Goal: Task Accomplishment & Management: Manage account settings

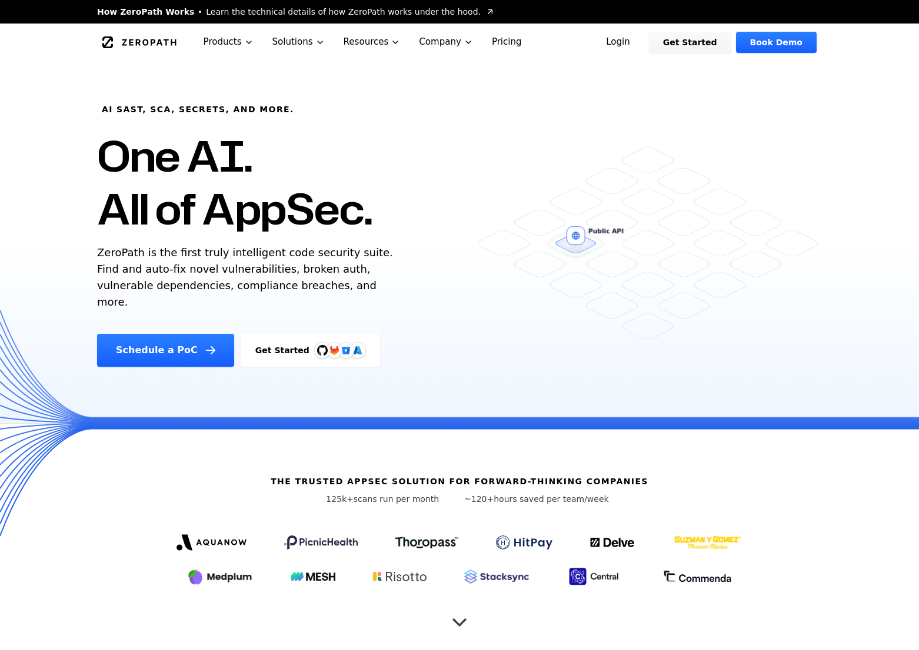
click at [620, 43] on link "Login" at bounding box center [618, 42] width 52 height 21
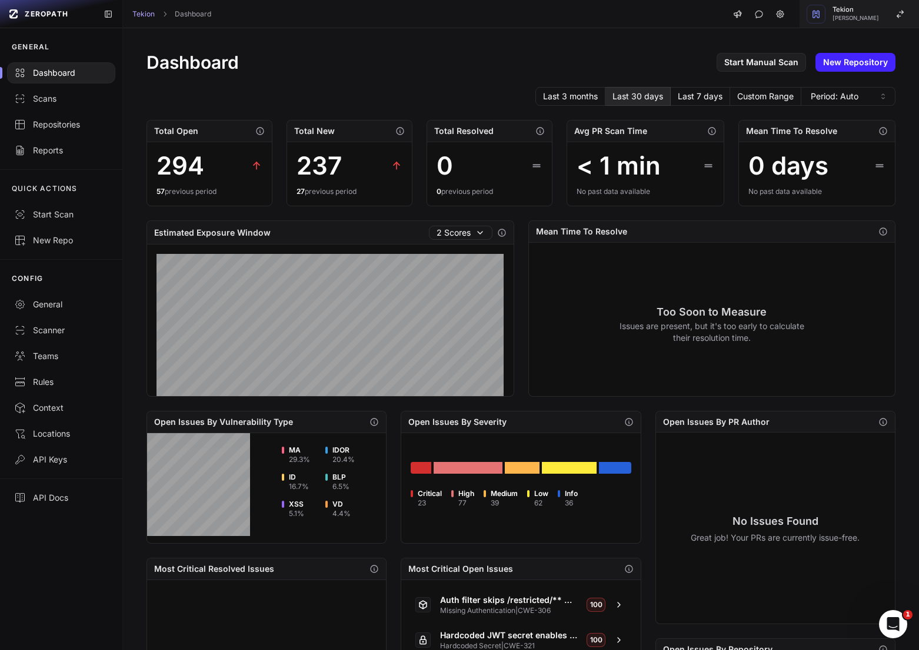
click at [866, 7] on span "Tekion" at bounding box center [855, 9] width 46 height 6
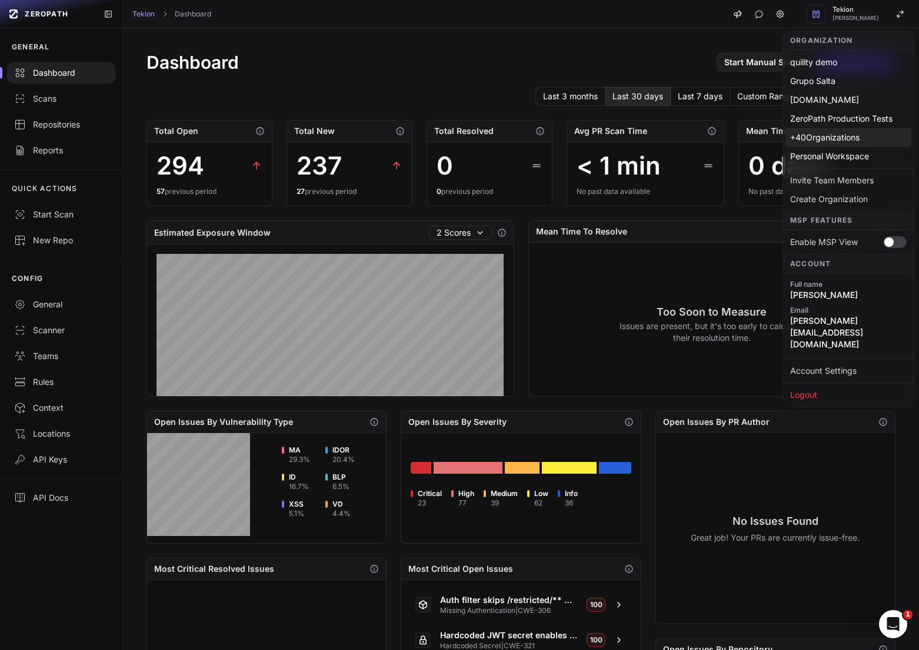
click at [836, 139] on div "+ 40 Organizations" at bounding box center [848, 137] width 126 height 19
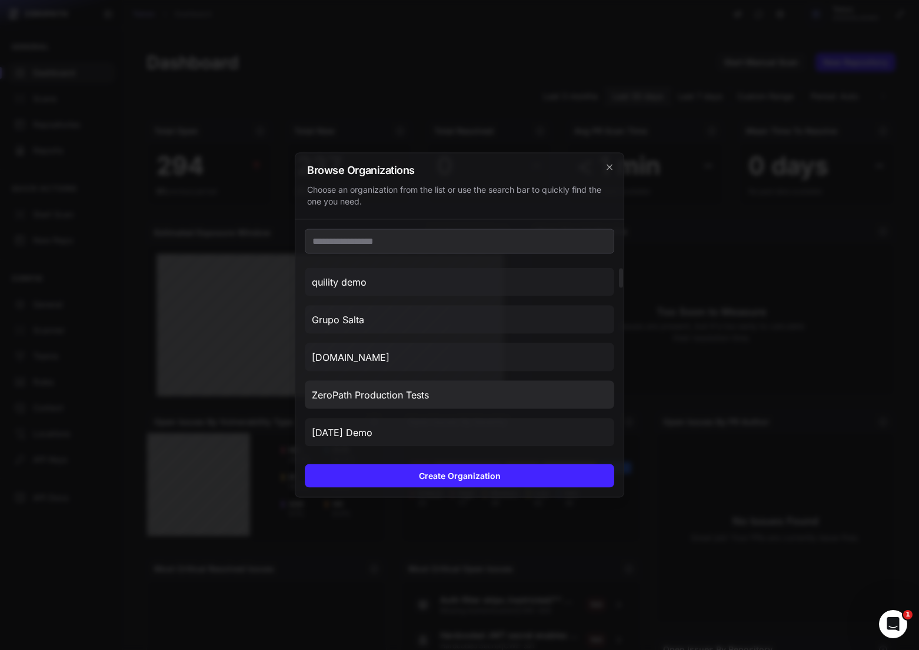
click at [412, 408] on button "ZeroPath Production Tests" at bounding box center [459, 395] width 309 height 28
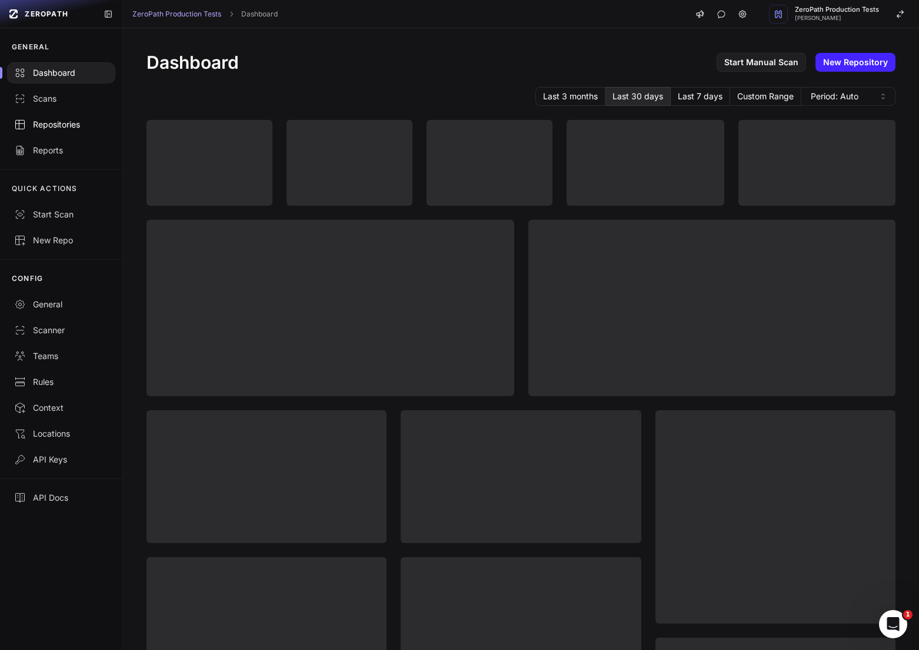
click at [58, 125] on div "Repositories" at bounding box center [61, 125] width 94 height 12
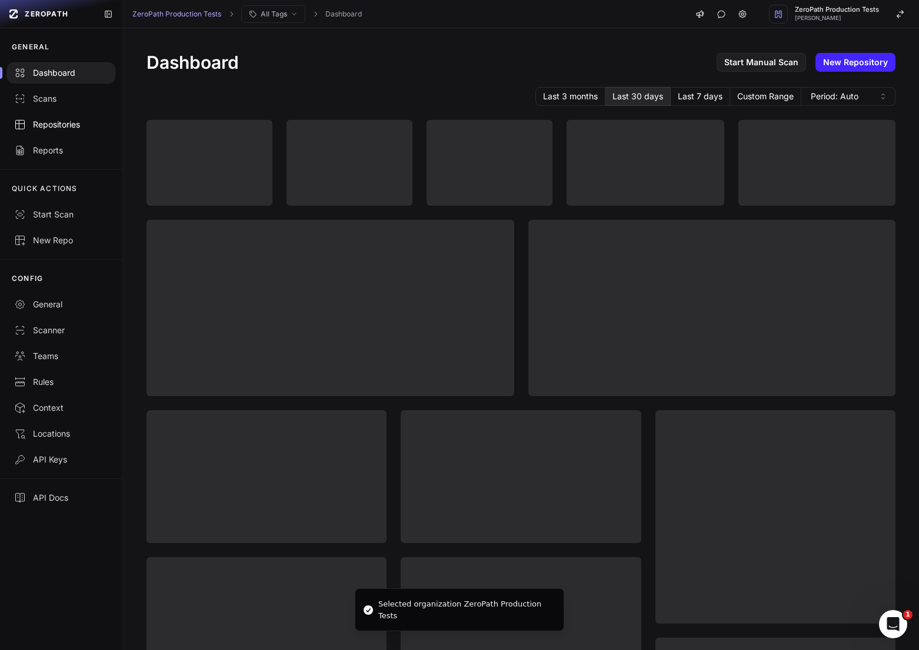
click at [65, 130] on div "Repositories" at bounding box center [61, 125] width 94 height 12
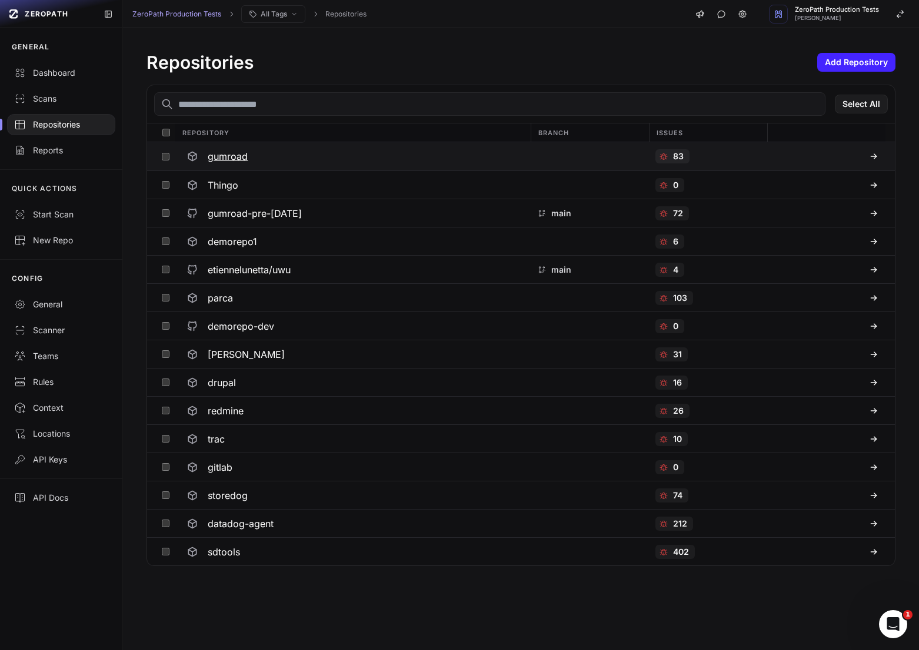
click at [273, 153] on div "gumroad" at bounding box center [352, 156] width 341 height 21
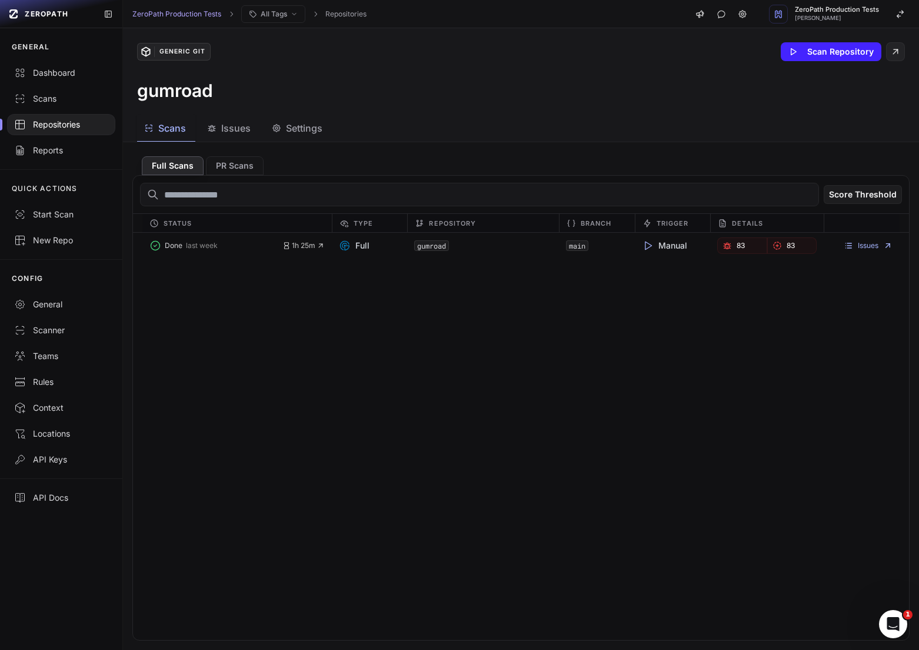
click at [238, 135] on span "Issues" at bounding box center [235, 128] width 29 height 14
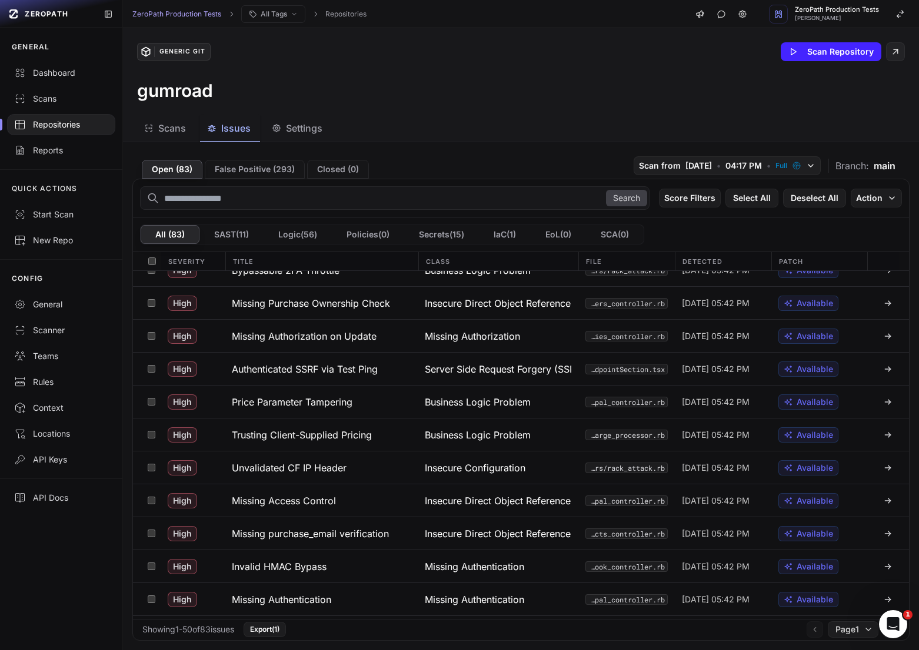
scroll to position [250, 0]
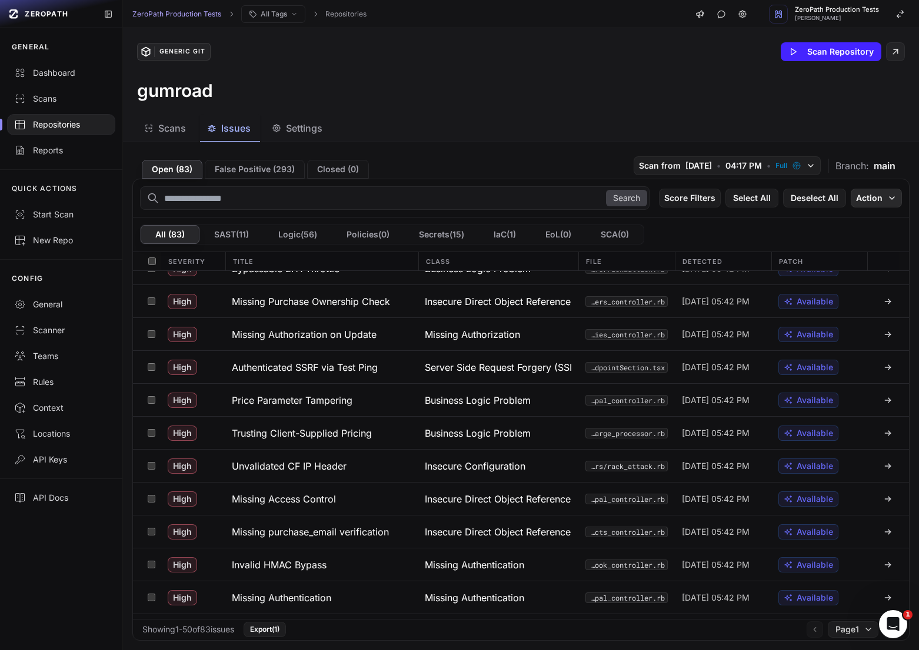
click at [881, 196] on button "Action" at bounding box center [875, 198] width 51 height 19
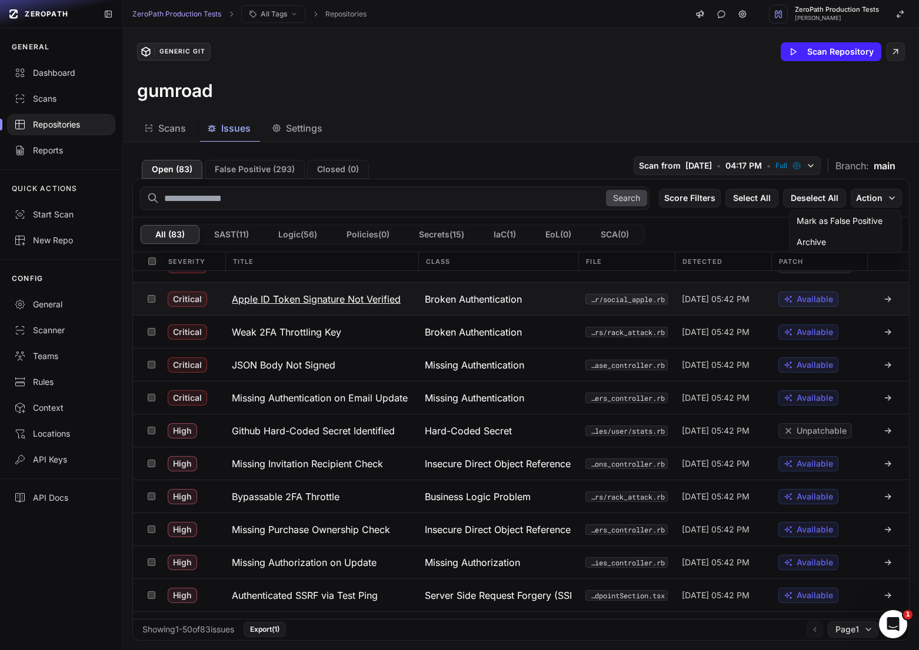
scroll to position [0, 0]
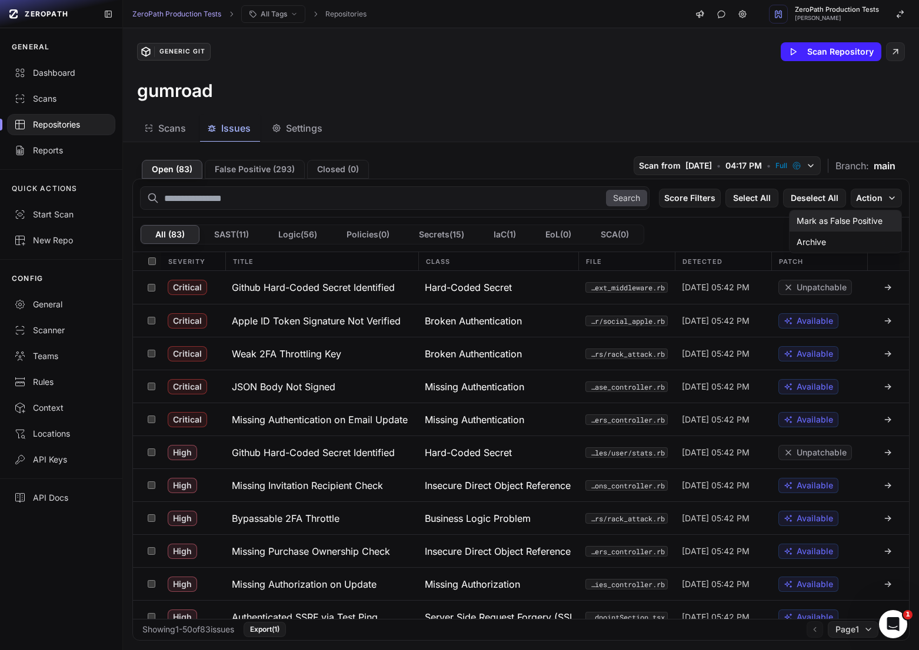
click at [854, 224] on div "Mark as False Positive" at bounding box center [839, 221] width 86 height 12
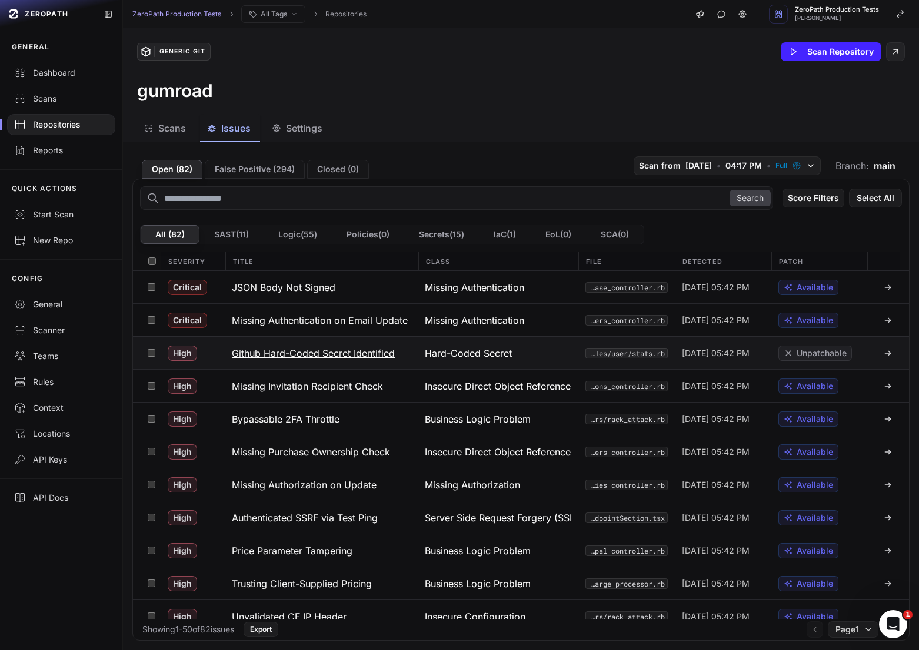
scroll to position [79, 0]
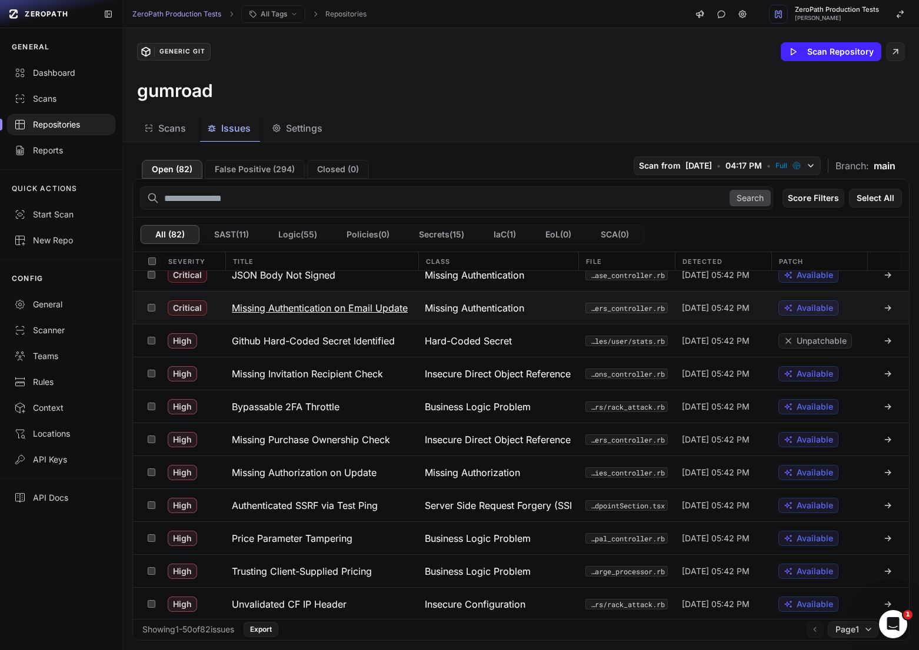
click at [362, 305] on h3 "Missing Authentication on Email Update" at bounding box center [320, 308] width 176 height 14
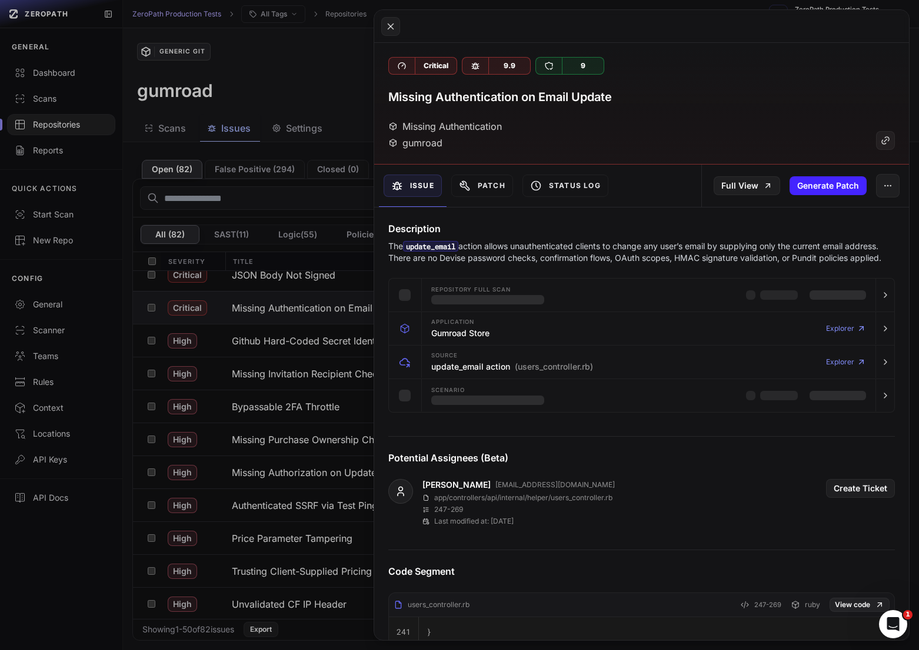
click at [338, 141] on button at bounding box center [459, 325] width 919 height 650
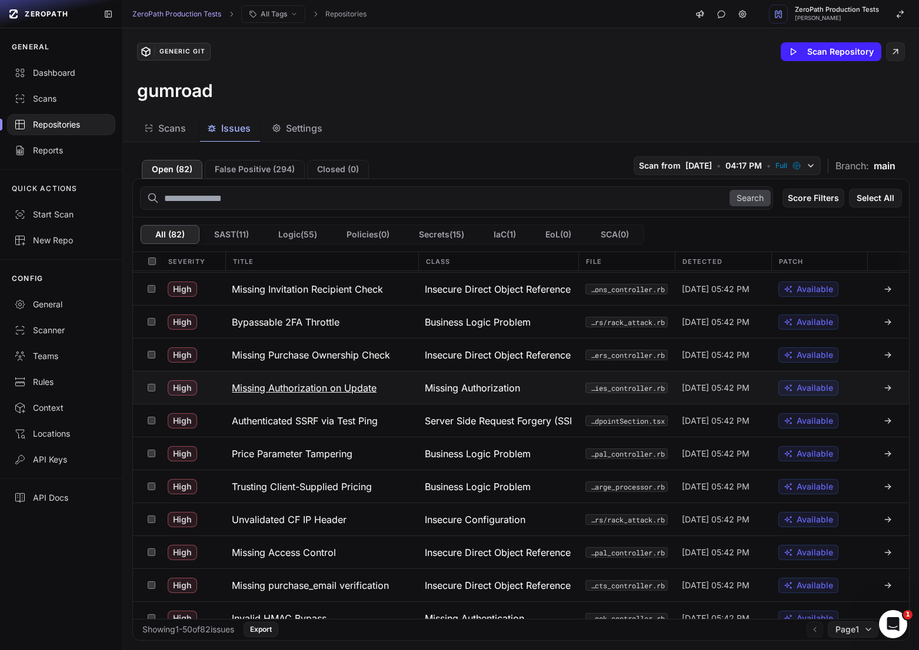
scroll to position [179, 0]
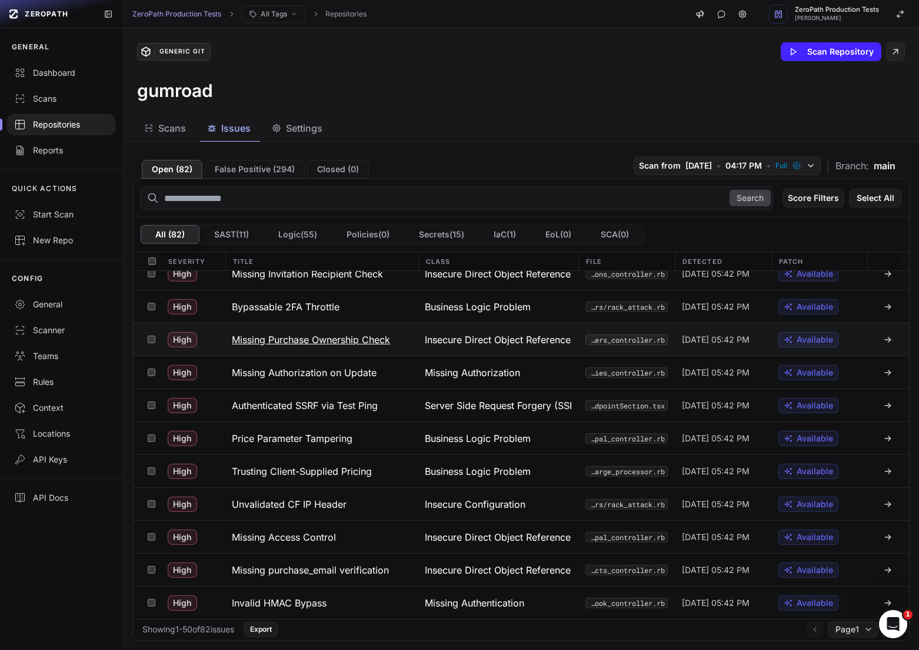
click at [349, 343] on h3 "Missing Purchase Ownership Check" at bounding box center [311, 340] width 158 height 14
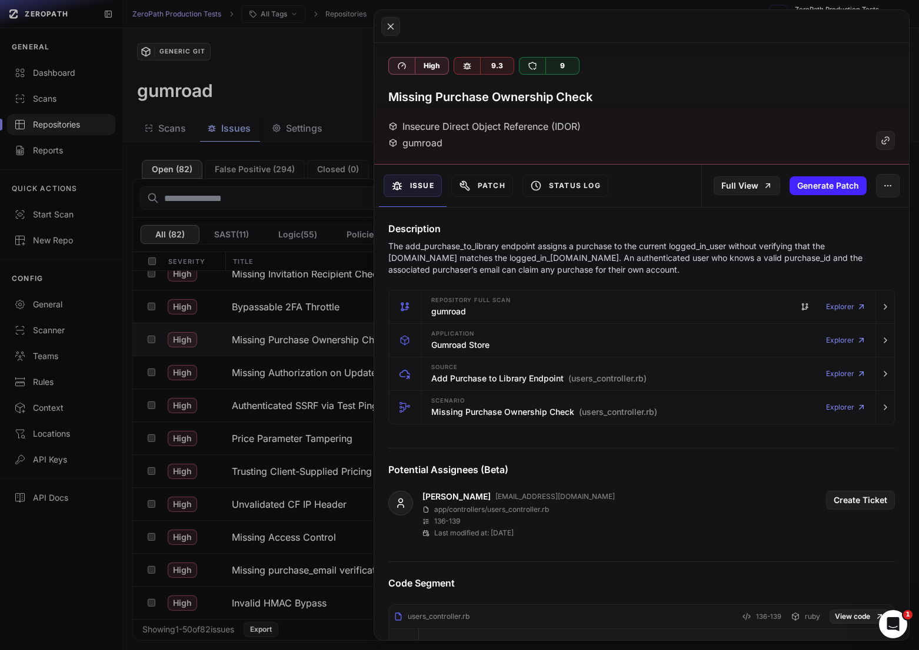
click at [562, 251] on p "The add_purchase_to_library endpoint assigns a purchase to the current logged_i…" at bounding box center [641, 258] width 506 height 35
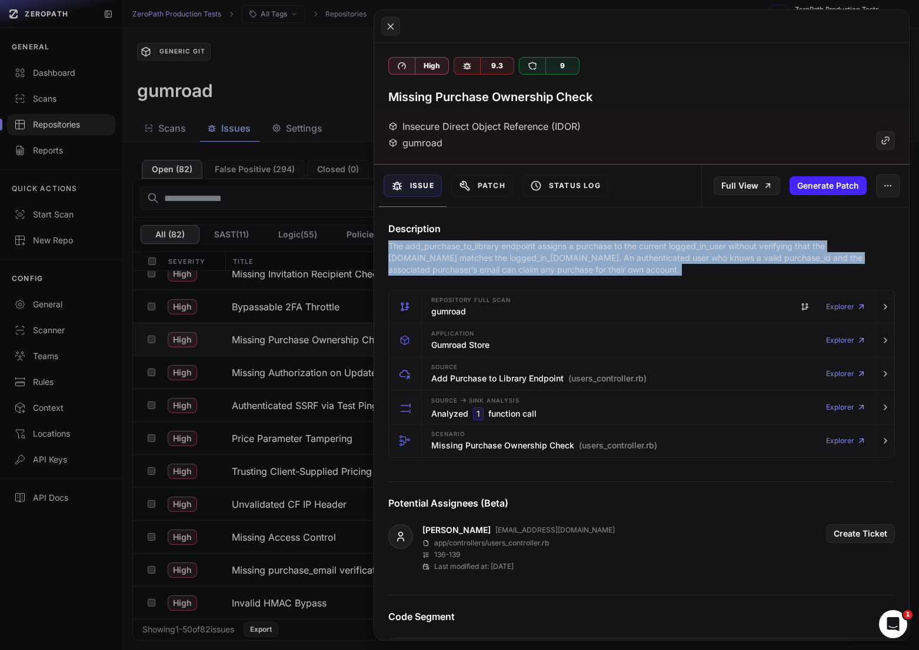
click at [562, 251] on p "The add_purchase_to_library endpoint assigns a purchase to the current logged_i…" at bounding box center [641, 258] width 506 height 35
click at [593, 251] on p "The add_purchase_to_library endpoint assigns a purchase to the current logged_i…" at bounding box center [641, 258] width 506 height 35
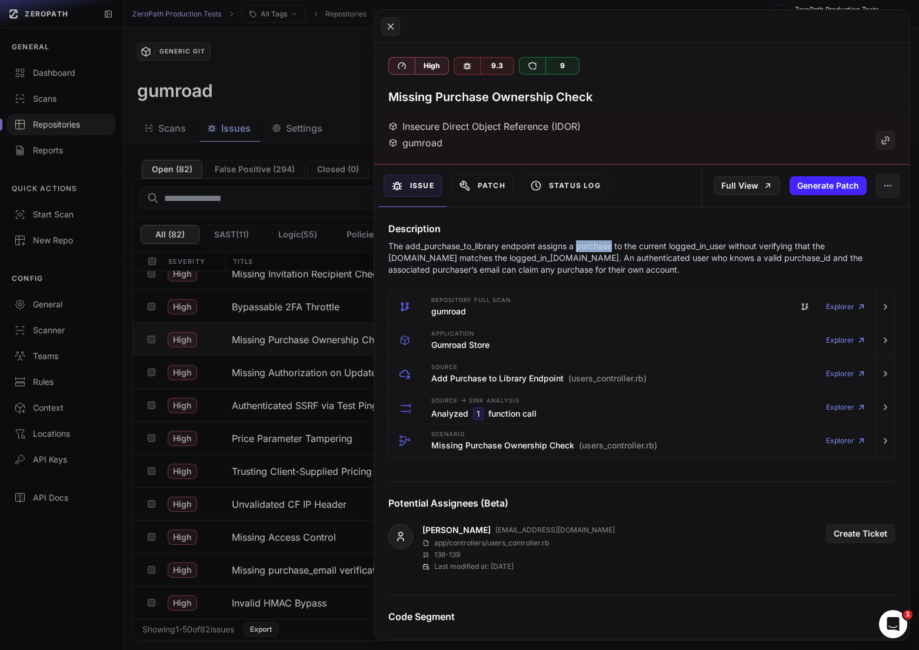
click at [593, 251] on p "The add_purchase_to_library endpoint assigns a purchase to the current logged_i…" at bounding box center [641, 258] width 506 height 35
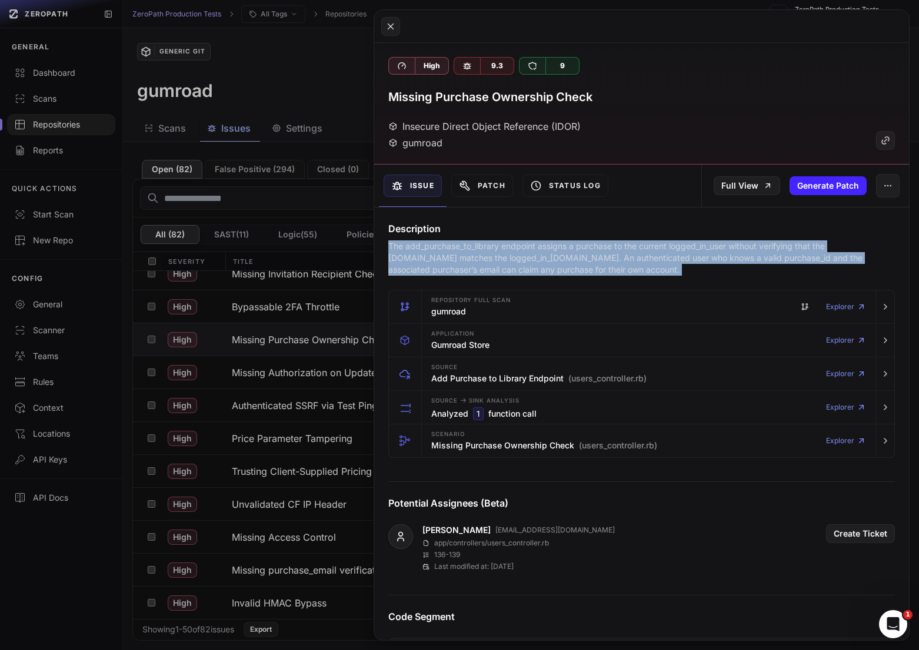
click at [593, 251] on p "The add_purchase_to_library endpoint assigns a purchase to the current logged_i…" at bounding box center [641, 258] width 506 height 35
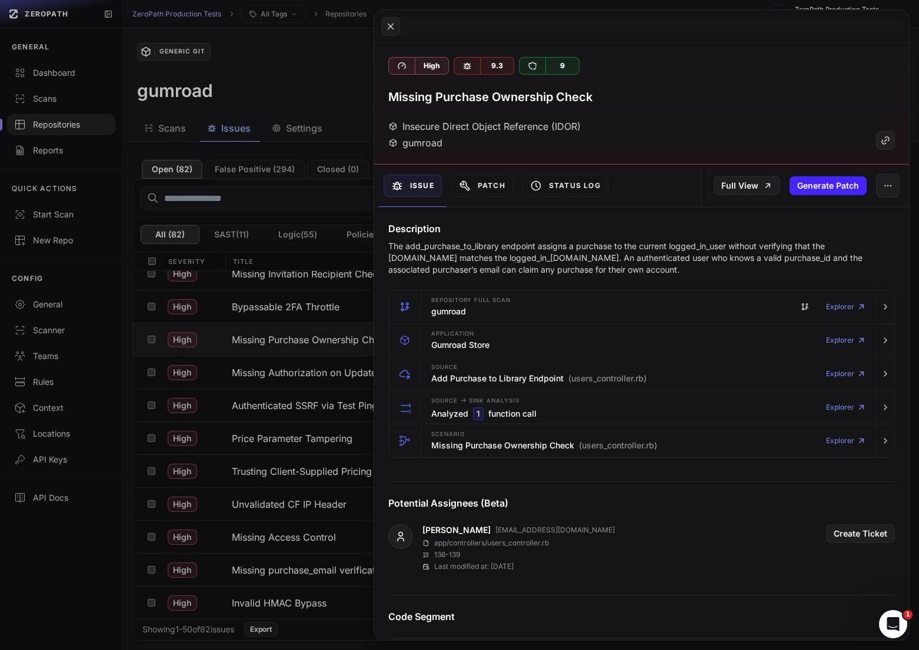
click at [647, 254] on p "The add_purchase_to_library endpoint assigns a purchase to the current logged_i…" at bounding box center [641, 258] width 506 height 35
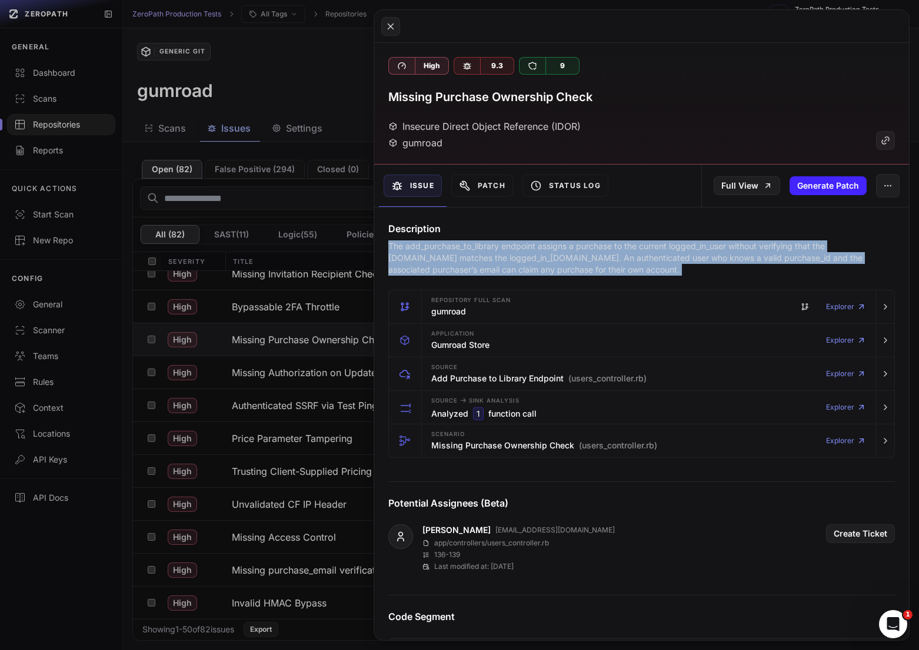
click at [647, 254] on p "The add_purchase_to_library endpoint assigns a purchase to the current logged_i…" at bounding box center [641, 258] width 506 height 35
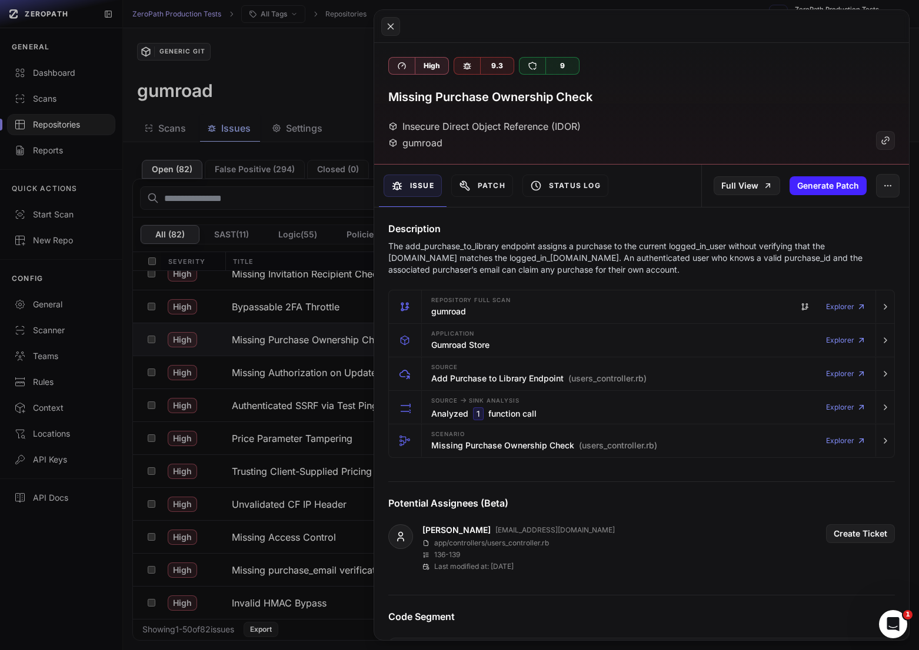
click at [633, 254] on p "The add_purchase_to_library endpoint assigns a purchase to the current logged_i…" at bounding box center [641, 258] width 506 height 35
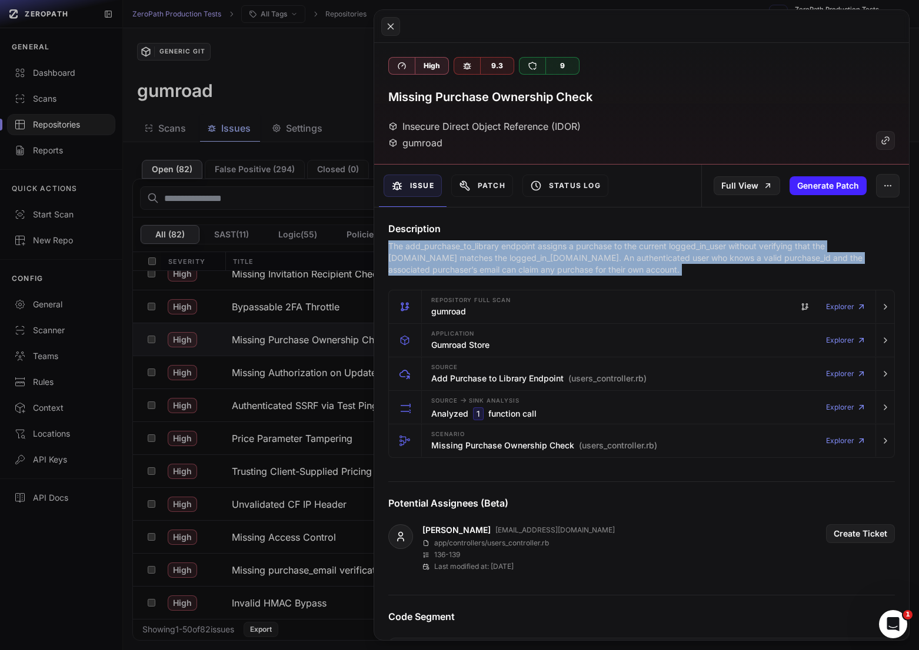
click at [633, 254] on p "The add_purchase_to_library endpoint assigns a purchase to the current logged_i…" at bounding box center [641, 258] width 506 height 35
click at [660, 254] on p "The add_purchase_to_library endpoint assigns a purchase to the current logged_i…" at bounding box center [641, 258] width 506 height 35
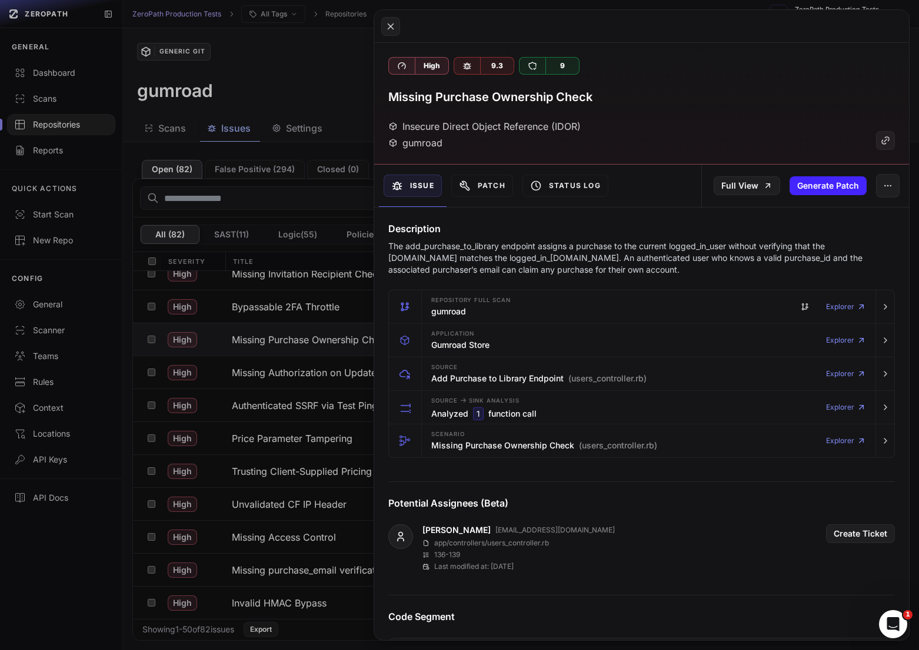
click at [700, 255] on p "The add_purchase_to_library endpoint assigns a purchase to the current logged_i…" at bounding box center [641, 258] width 506 height 35
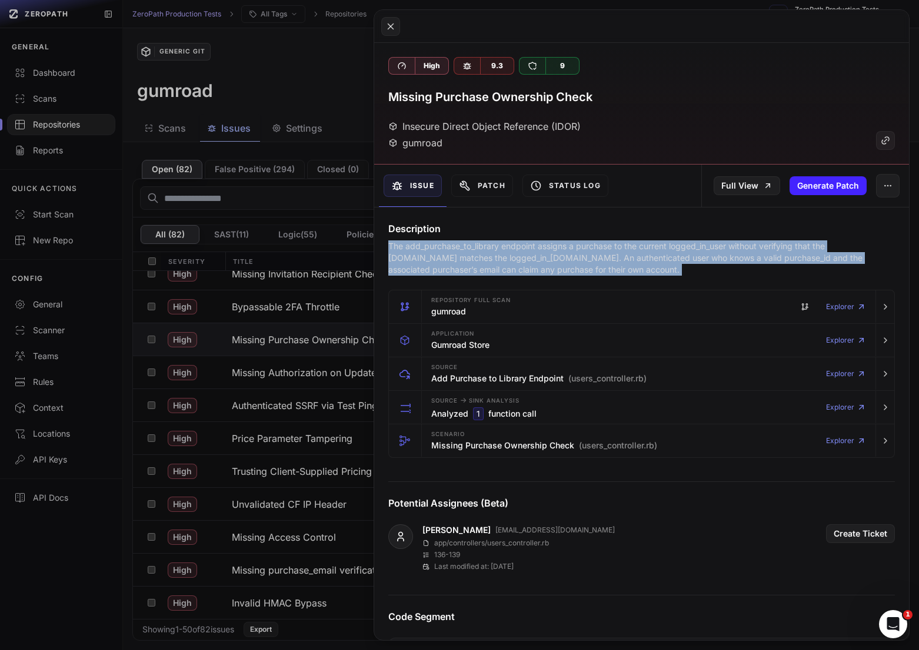
click at [700, 255] on p "The add_purchase_to_library endpoint assigns a purchase to the current logged_i…" at bounding box center [641, 258] width 506 height 35
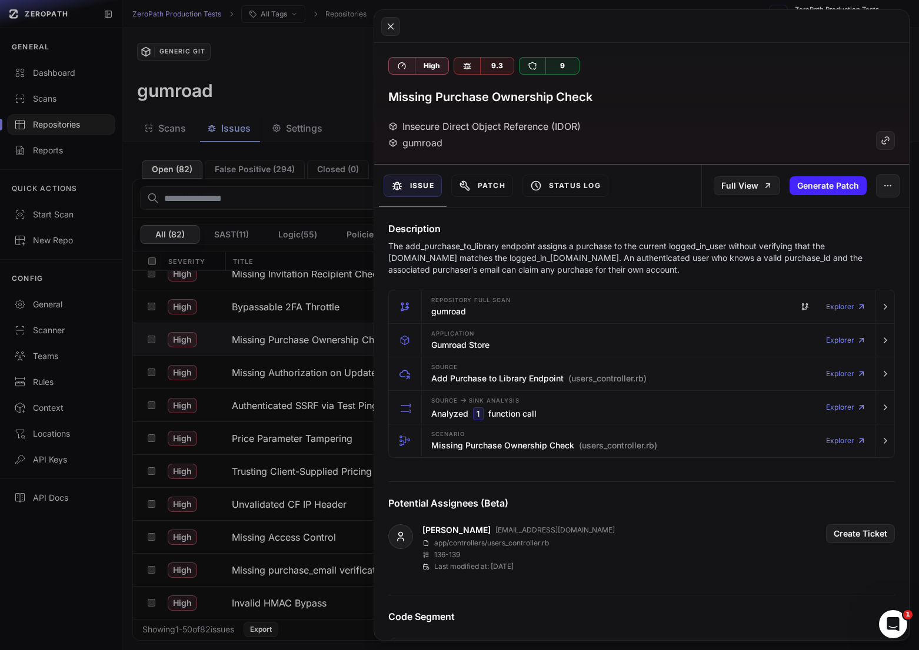
click at [679, 255] on p "The add_purchase_to_library endpoint assigns a purchase to the current logged_i…" at bounding box center [641, 258] width 506 height 35
click at [293, 340] on button at bounding box center [459, 325] width 919 height 650
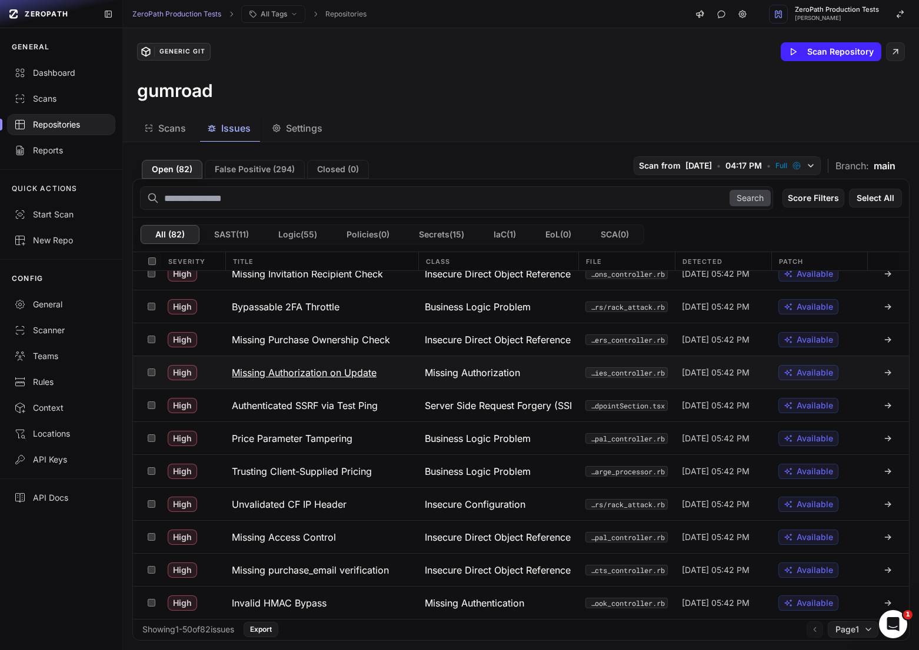
click at [323, 374] on h3 "Missing Authorization on Update" at bounding box center [304, 373] width 145 height 14
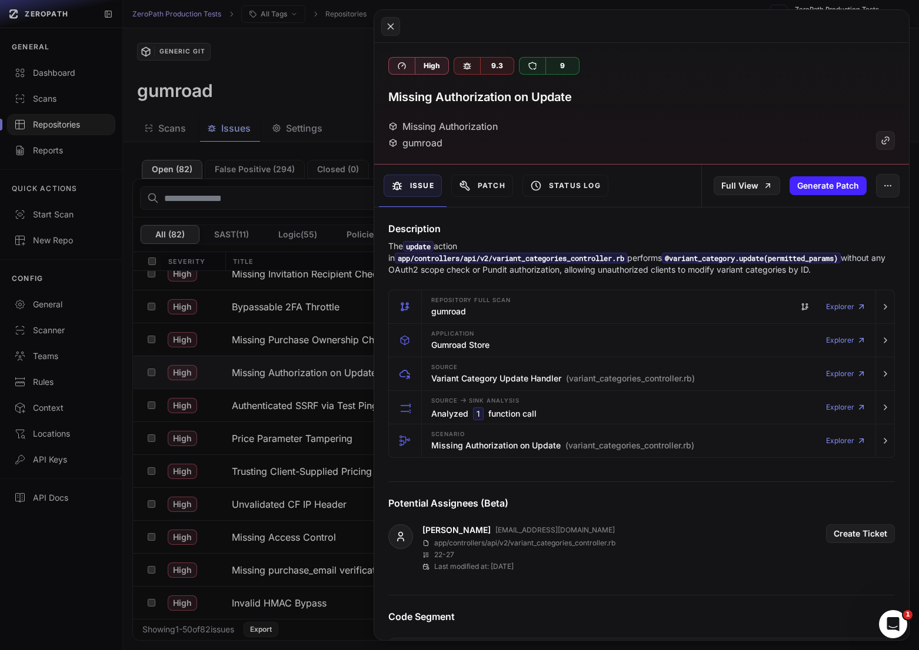
click at [324, 374] on button at bounding box center [459, 325] width 919 height 650
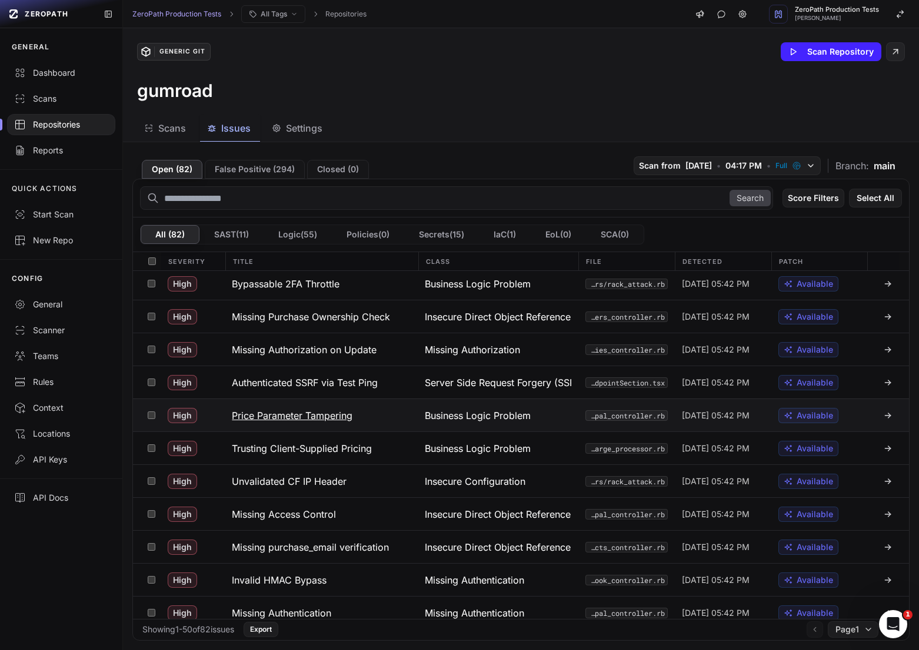
scroll to position [213, 0]
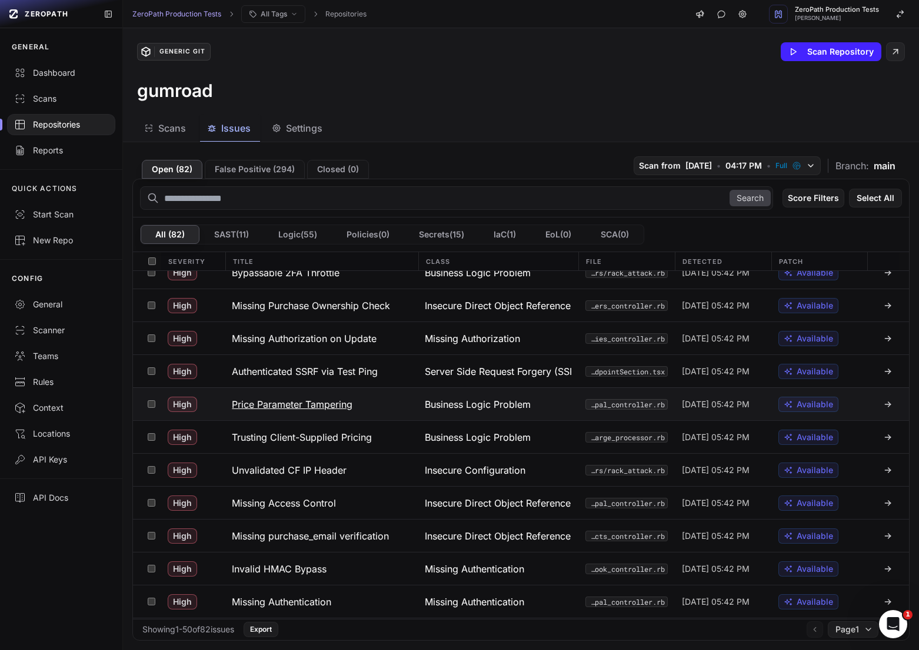
click at [345, 407] on h3 "Price Parameter Tampering" at bounding box center [292, 405] width 121 height 14
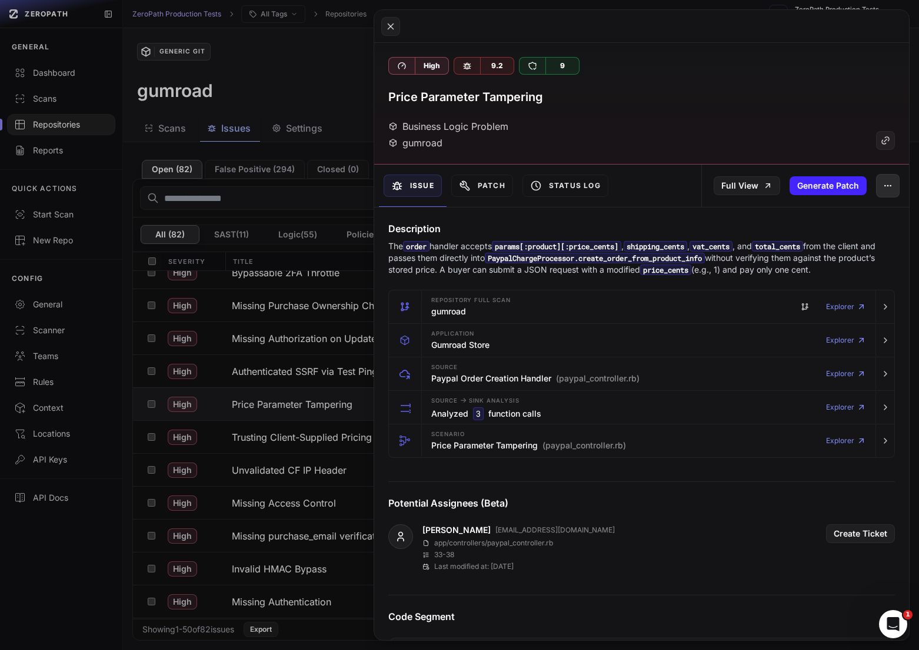
click at [887, 182] on icon "button" at bounding box center [887, 185] width 9 height 9
click at [842, 223] on div "False Positive" at bounding box center [833, 217] width 126 height 28
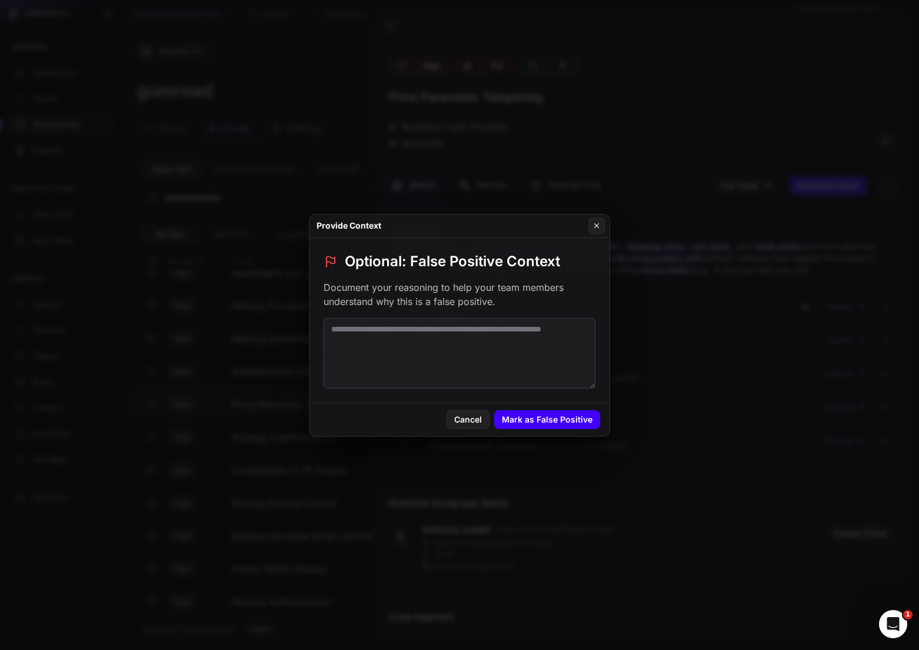
click at [545, 425] on button "Mark as False Positive" at bounding box center [547, 419] width 106 height 19
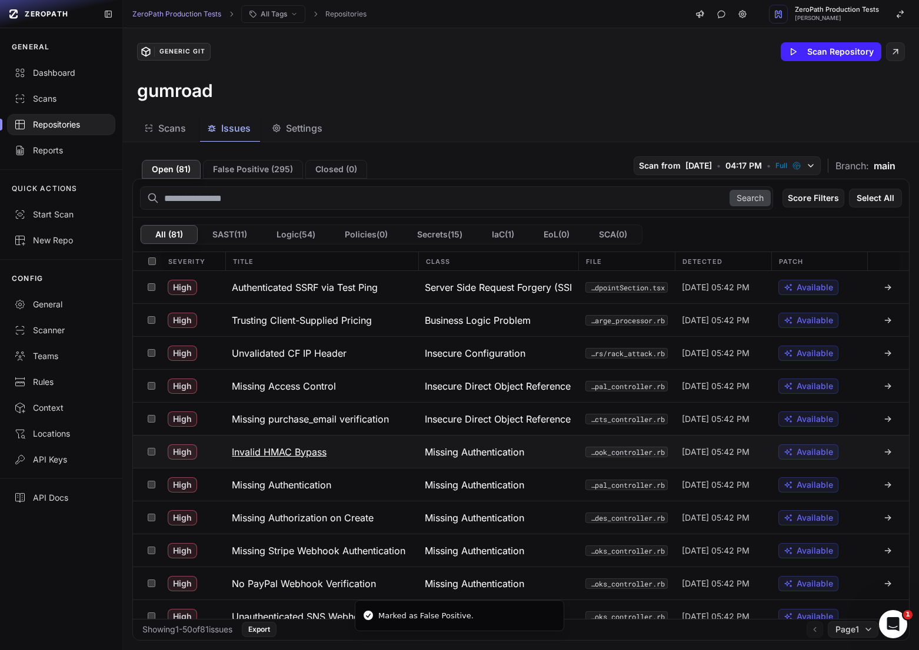
scroll to position [298, 0]
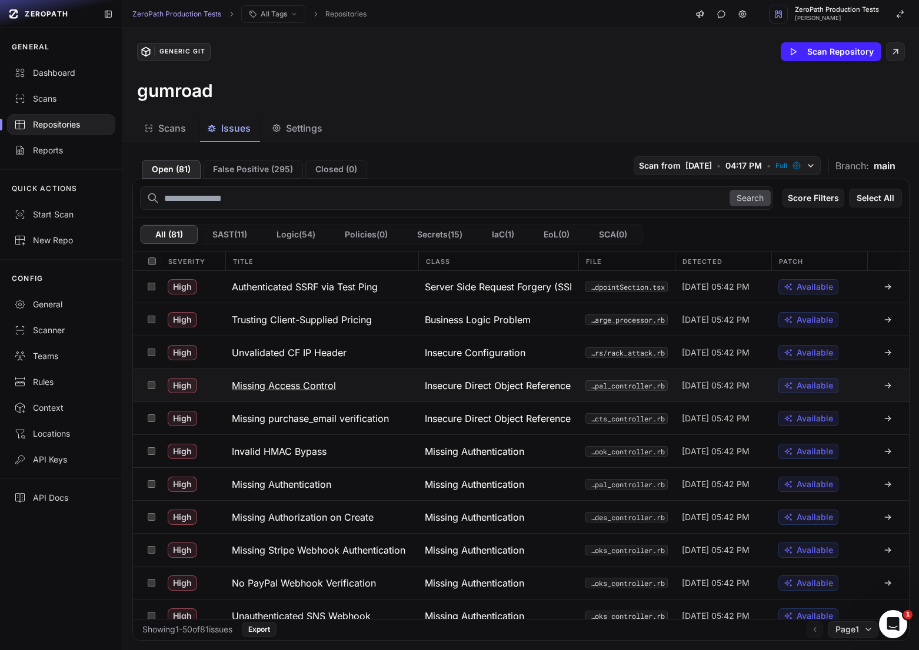
click at [331, 378] on button "Missing Access Control" at bounding box center [321, 385] width 193 height 32
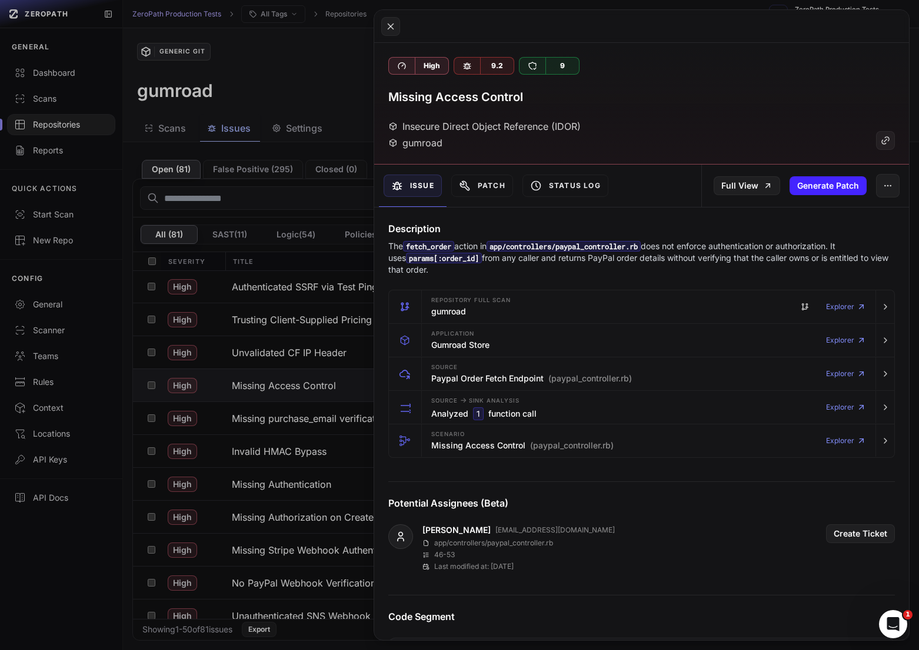
click at [309, 395] on button at bounding box center [459, 325] width 919 height 650
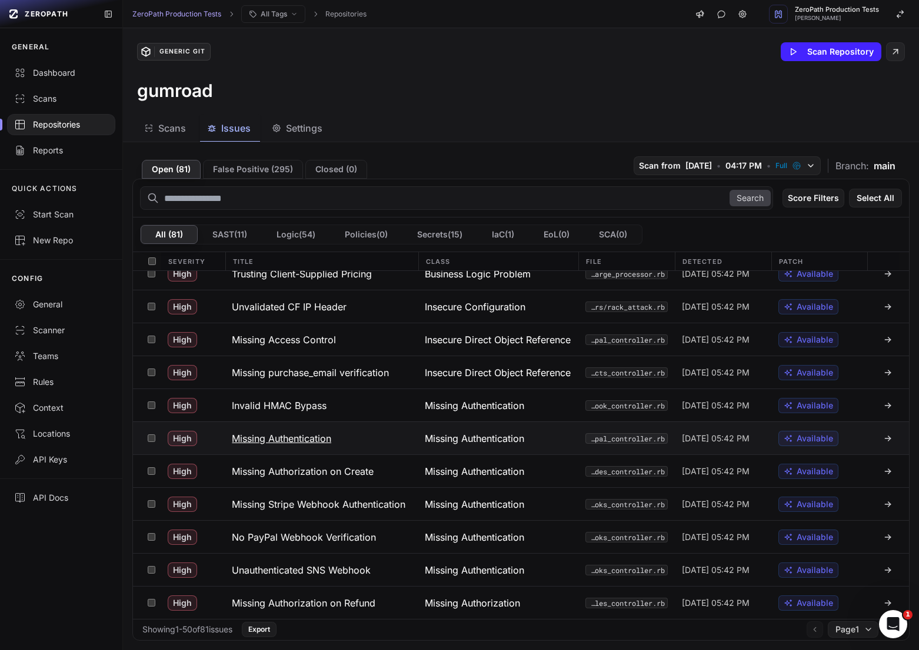
scroll to position [353, 0]
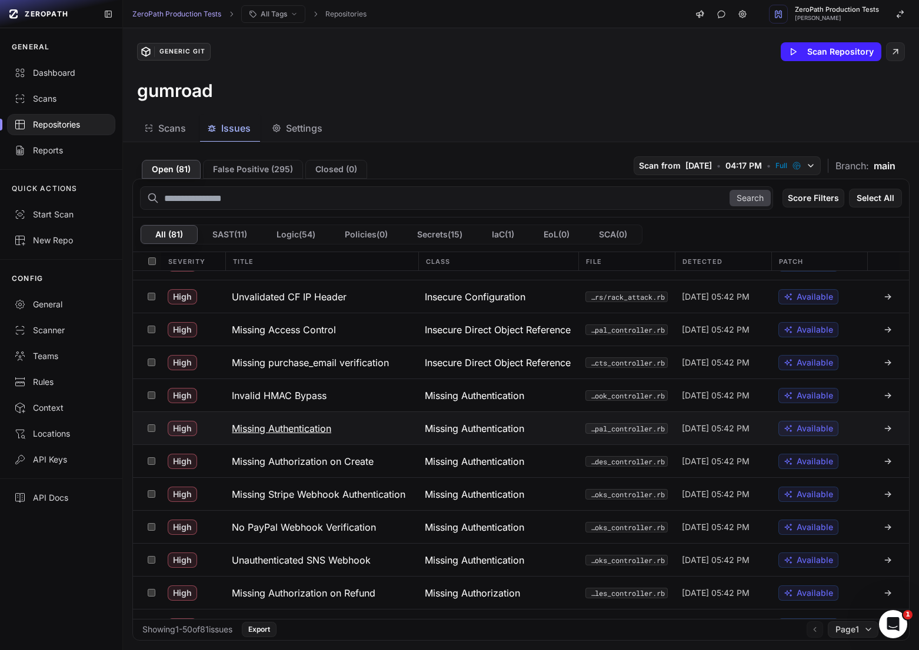
click at [354, 432] on button "Missing Authentication" at bounding box center [321, 428] width 193 height 32
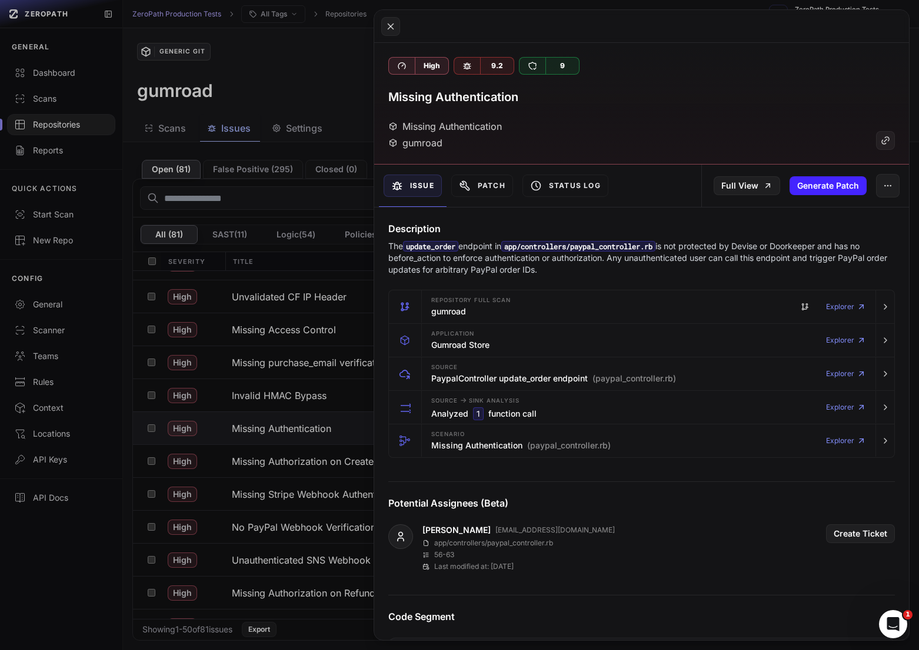
click at [338, 434] on button at bounding box center [459, 325] width 919 height 650
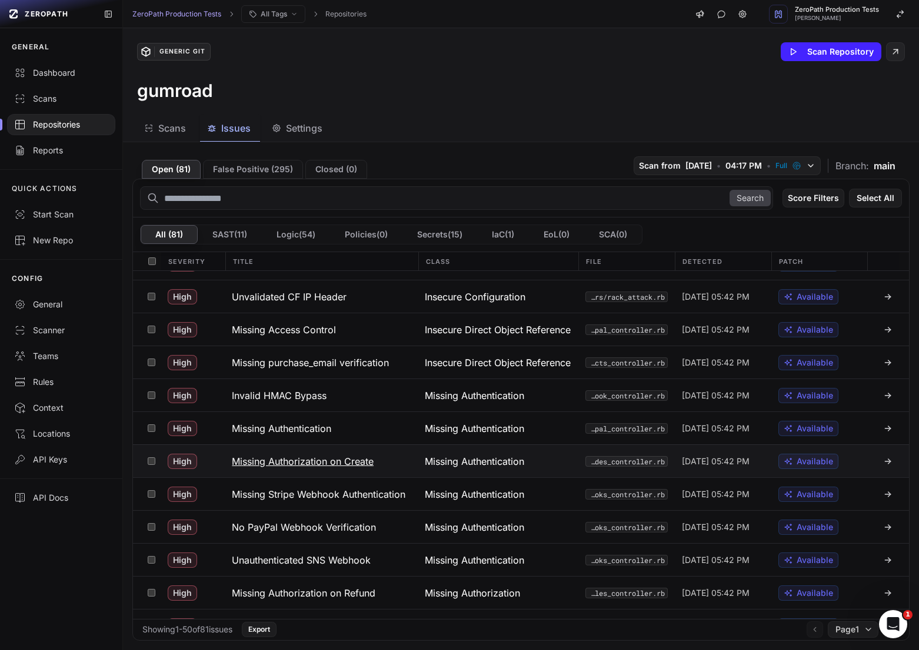
click at [349, 465] on h3 "Missing Authorization on Create" at bounding box center [303, 462] width 142 height 14
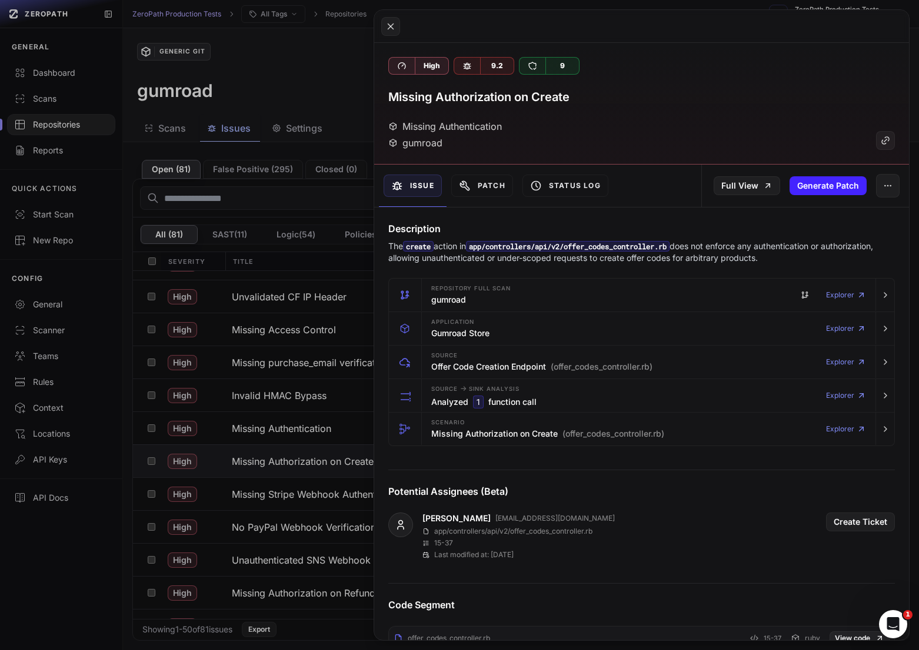
click at [348, 464] on button at bounding box center [459, 325] width 919 height 650
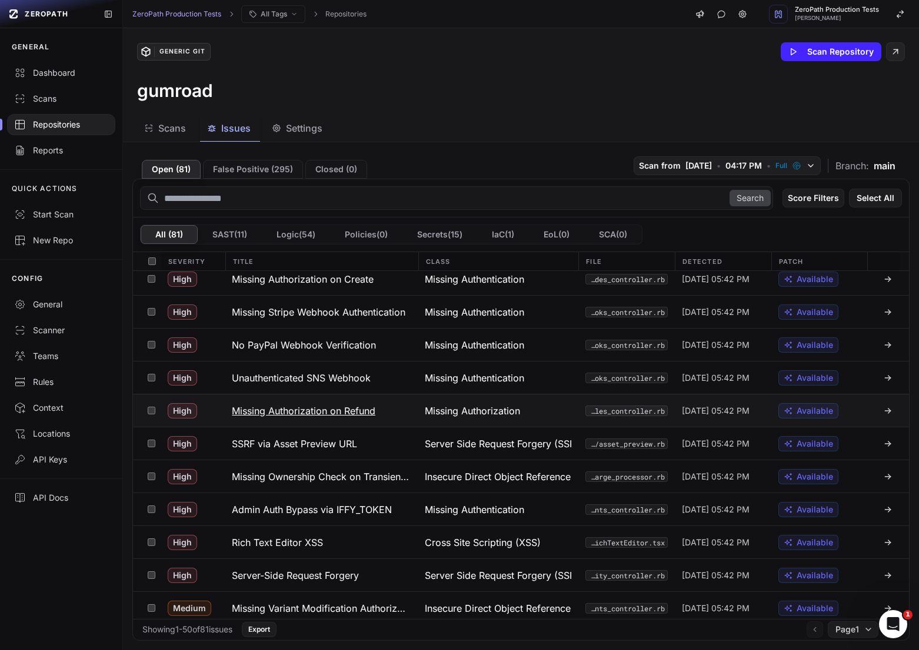
scroll to position [566, 0]
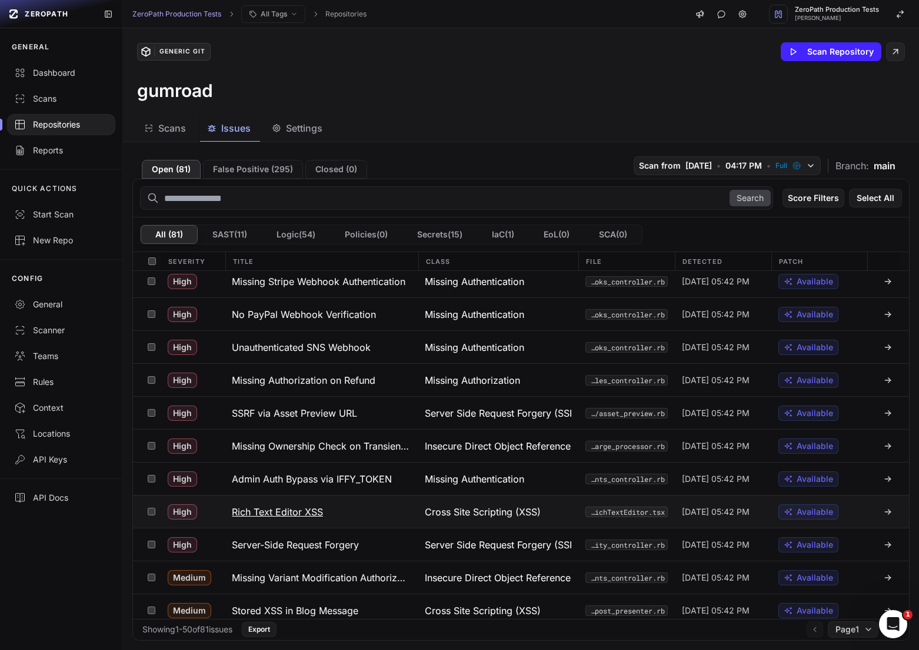
click at [376, 510] on button "Rich Text Editor XSS" at bounding box center [321, 512] width 193 height 32
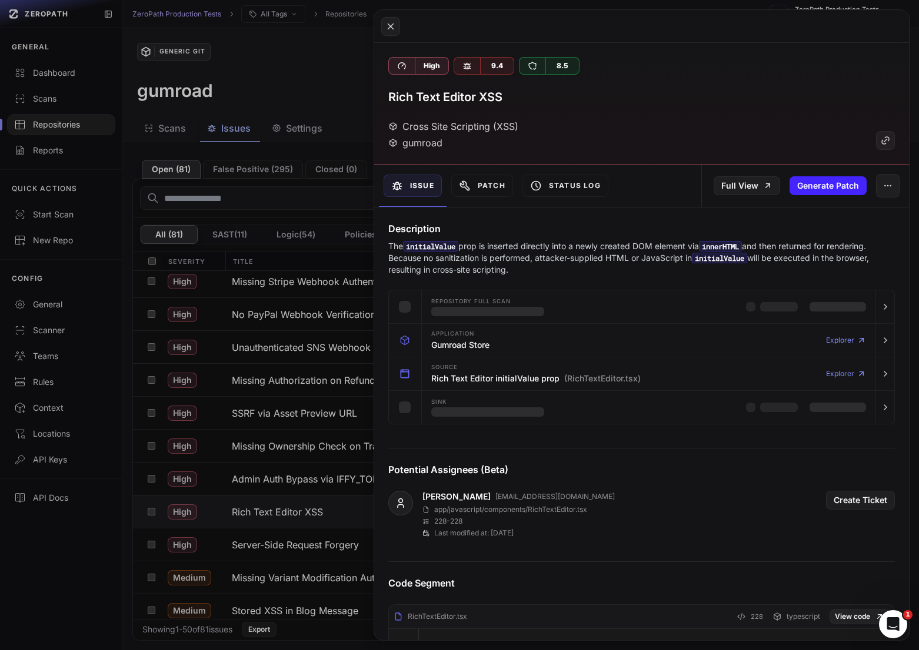
click at [660, 256] on p "The initialValue prop is inserted directly into a newly created DOM element via…" at bounding box center [641, 258] width 506 height 35
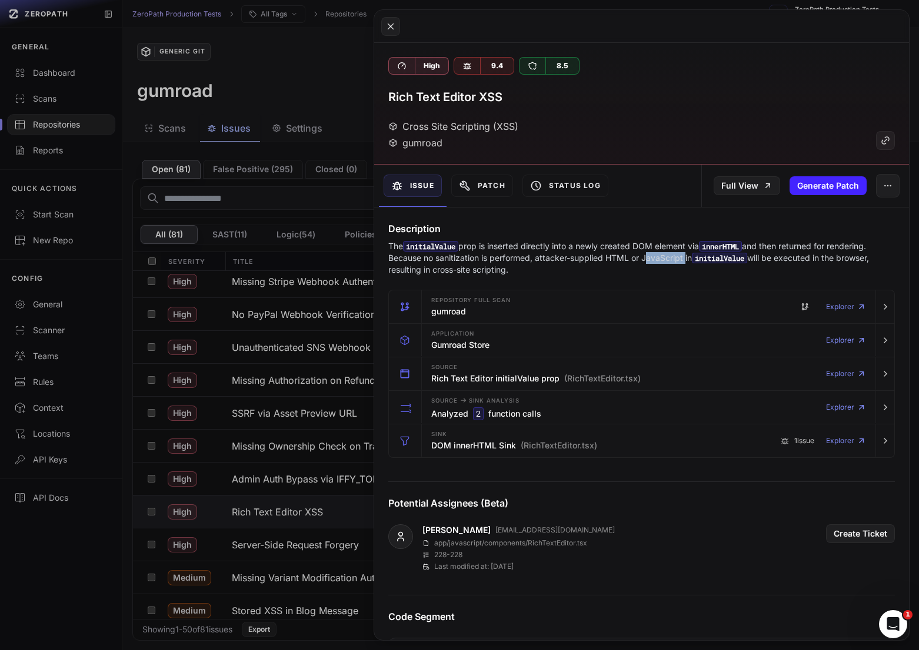
click at [660, 256] on p "The initialValue prop is inserted directly into a newly created DOM element via…" at bounding box center [641, 258] width 506 height 35
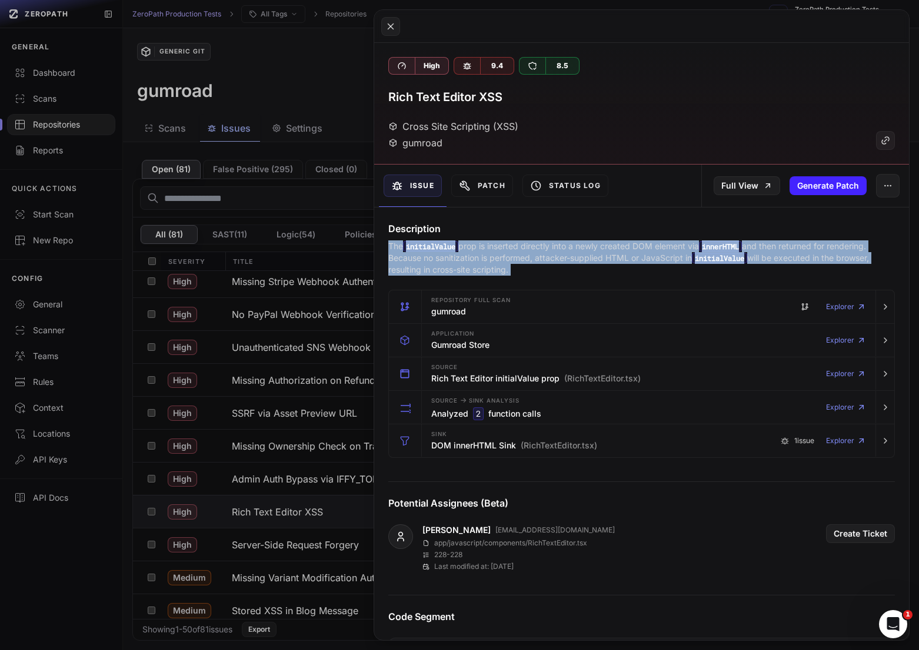
click at [660, 256] on p "The initialValue prop is inserted directly into a newly created DOM element via…" at bounding box center [641, 258] width 506 height 35
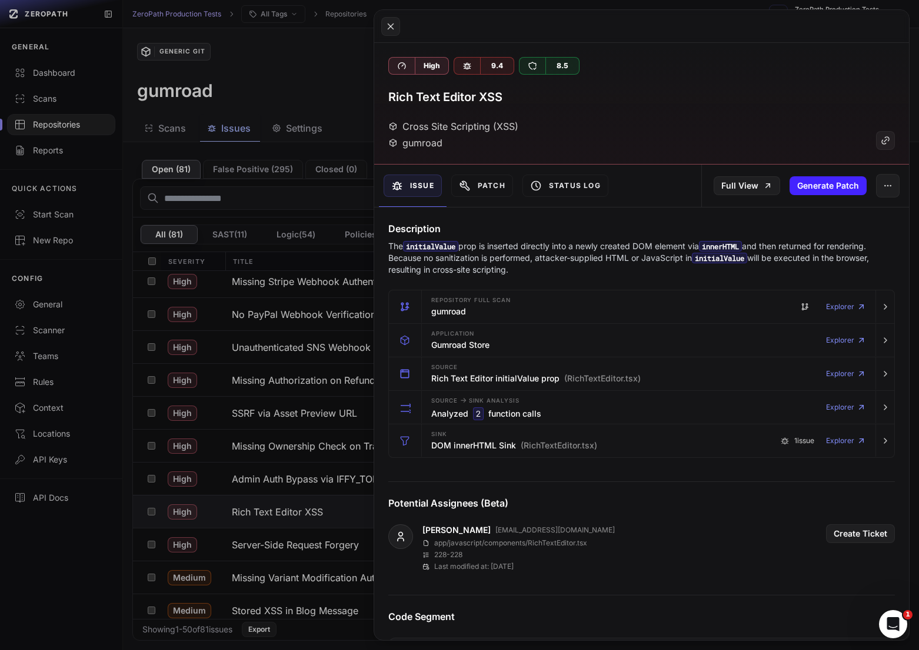
click at [640, 256] on p "The initialValue prop is inserted directly into a newly created DOM element via…" at bounding box center [641, 258] width 506 height 35
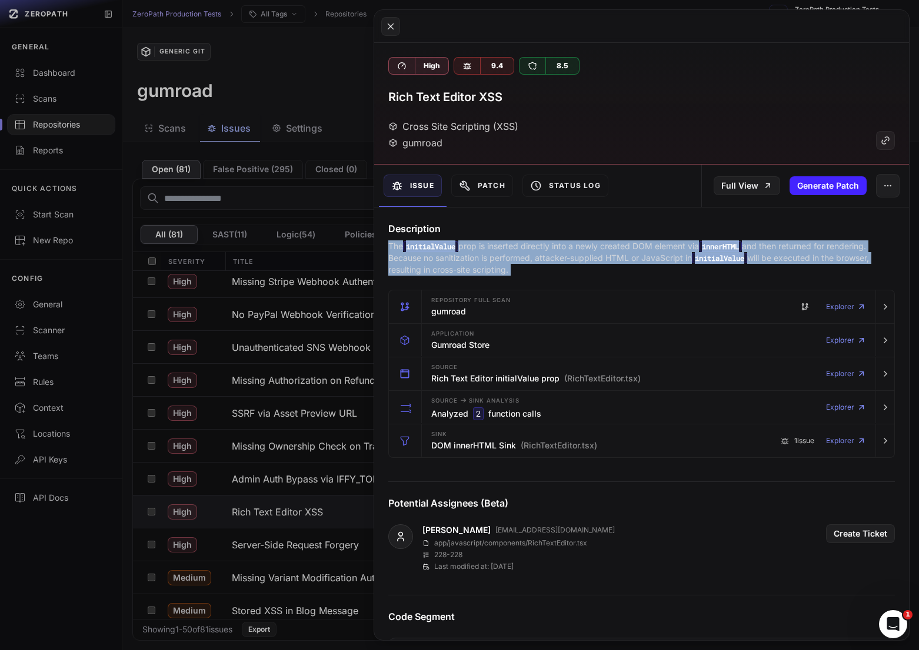
click at [640, 256] on p "The initialValue prop is inserted directly into a newly created DOM element via…" at bounding box center [641, 258] width 506 height 35
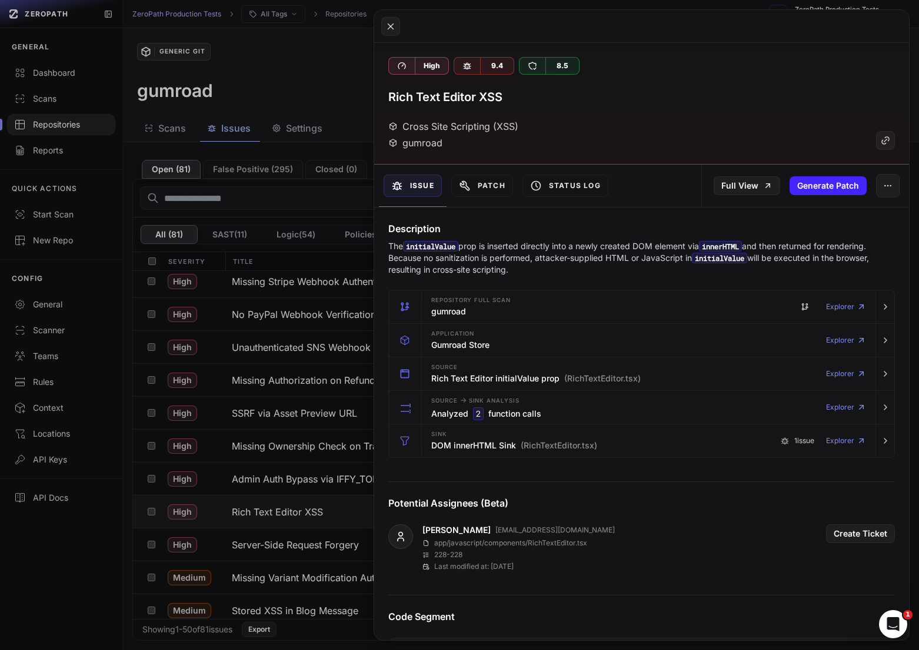
click at [647, 256] on p "The initialValue prop is inserted directly into a newly created DOM element via…" at bounding box center [641, 258] width 506 height 35
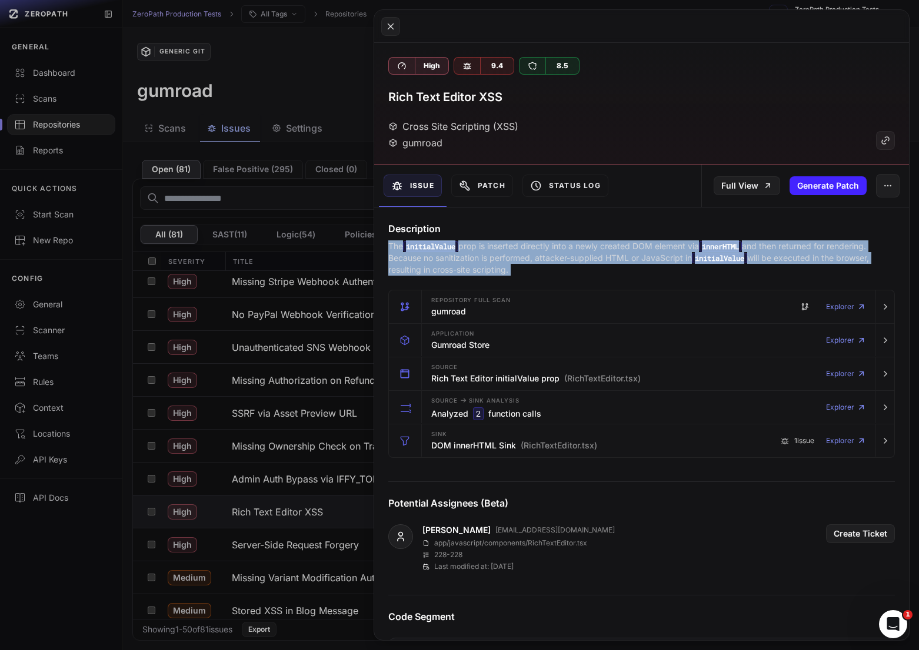
click at [647, 256] on p "The initialValue prop is inserted directly into a newly created DOM element via…" at bounding box center [641, 258] width 506 height 35
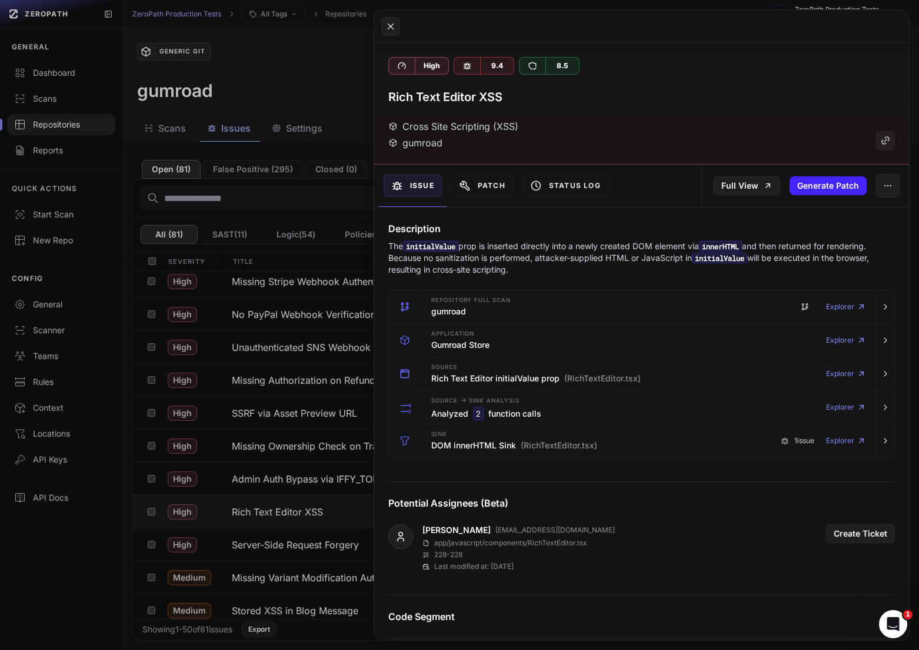
click at [656, 256] on p "The initialValue prop is inserted directly into a newly created DOM element via…" at bounding box center [641, 258] width 506 height 35
click at [875, 376] on button "button" at bounding box center [884, 374] width 19 height 33
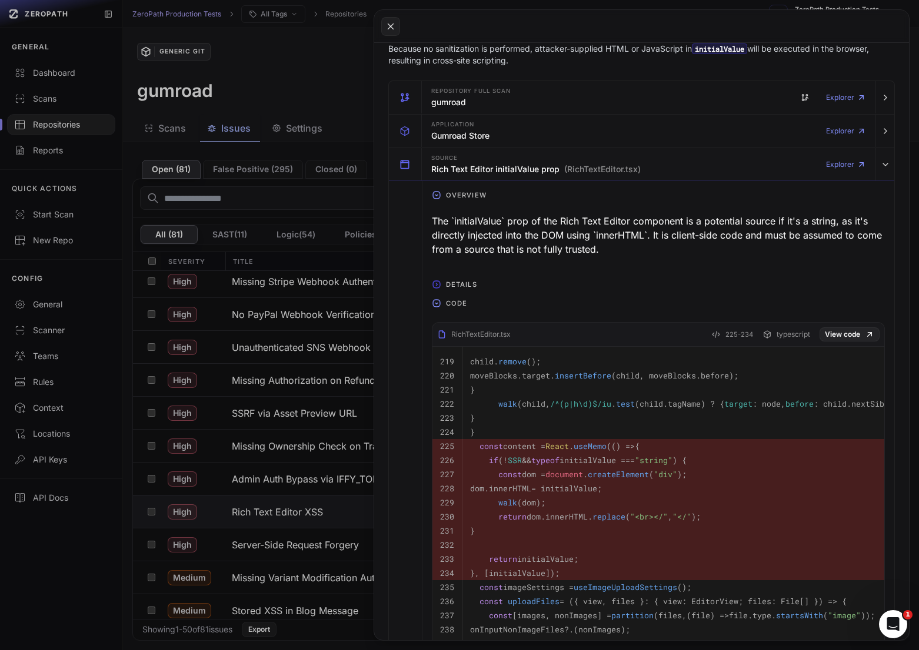
scroll to position [244, 0]
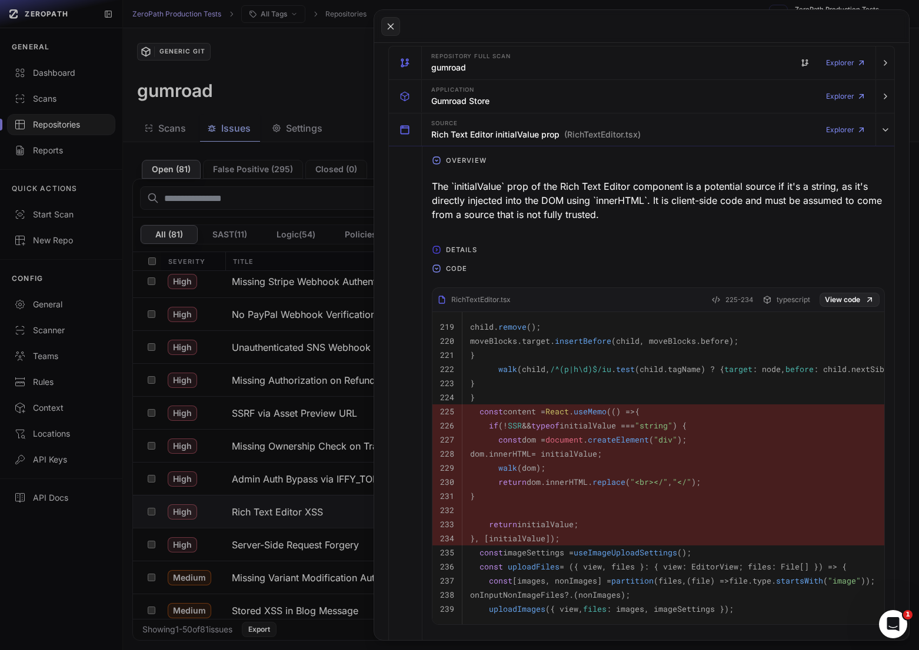
click at [238, 549] on button at bounding box center [459, 325] width 919 height 650
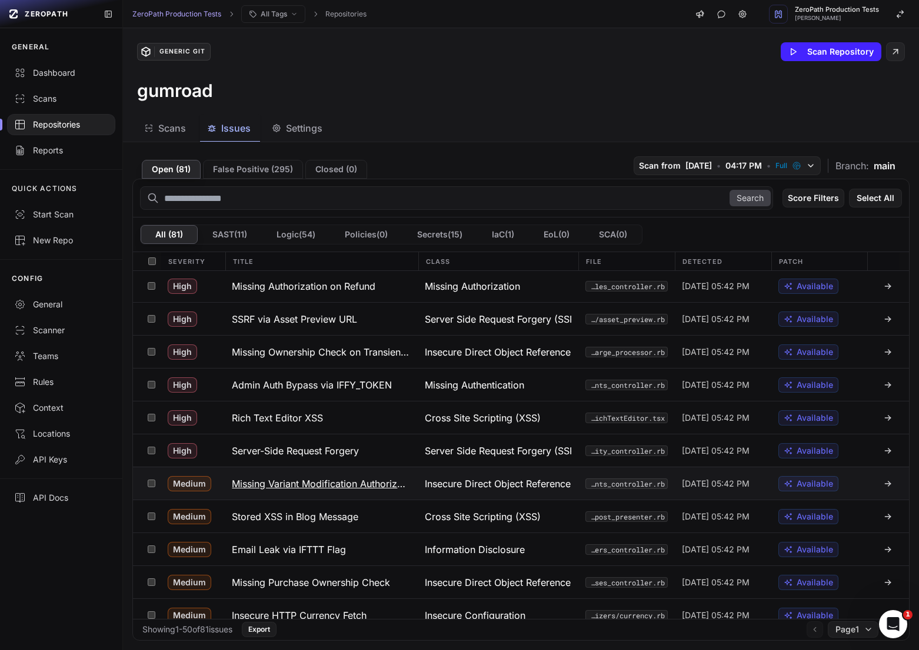
scroll to position [700, 0]
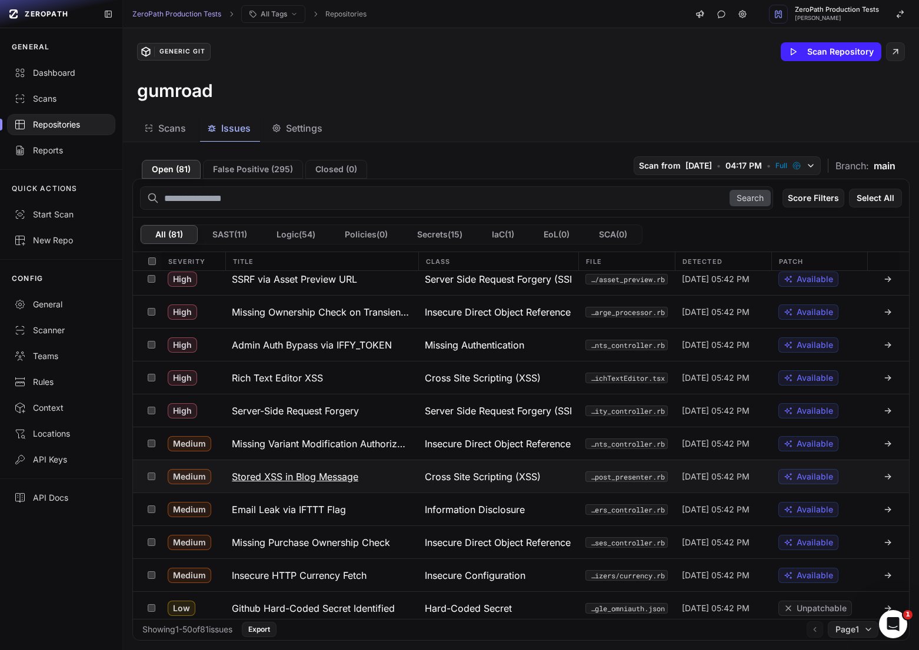
click at [327, 472] on h3 "Stored XSS in Blog Message" at bounding box center [295, 477] width 126 height 14
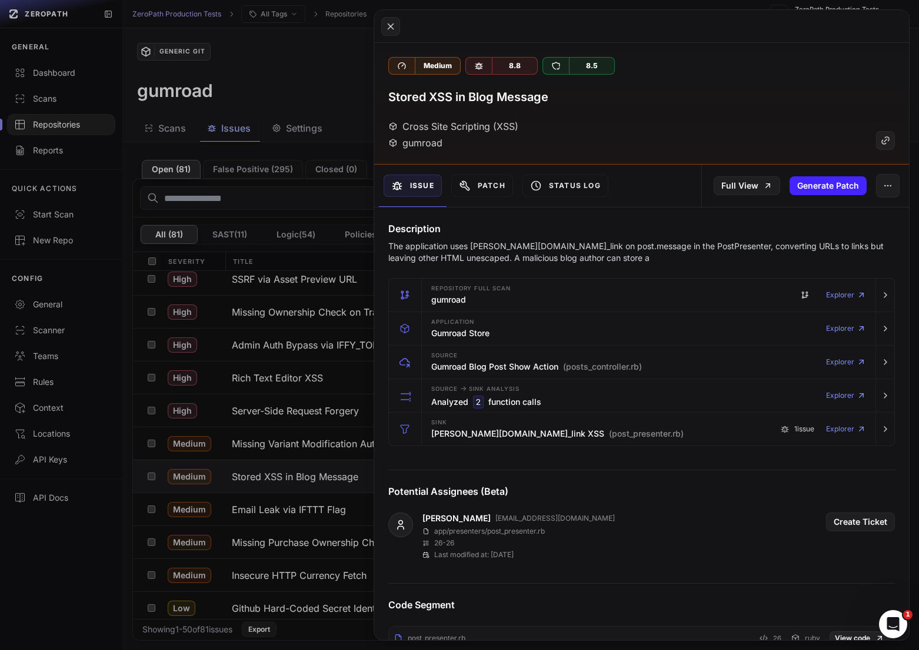
click at [226, 346] on button at bounding box center [459, 325] width 919 height 650
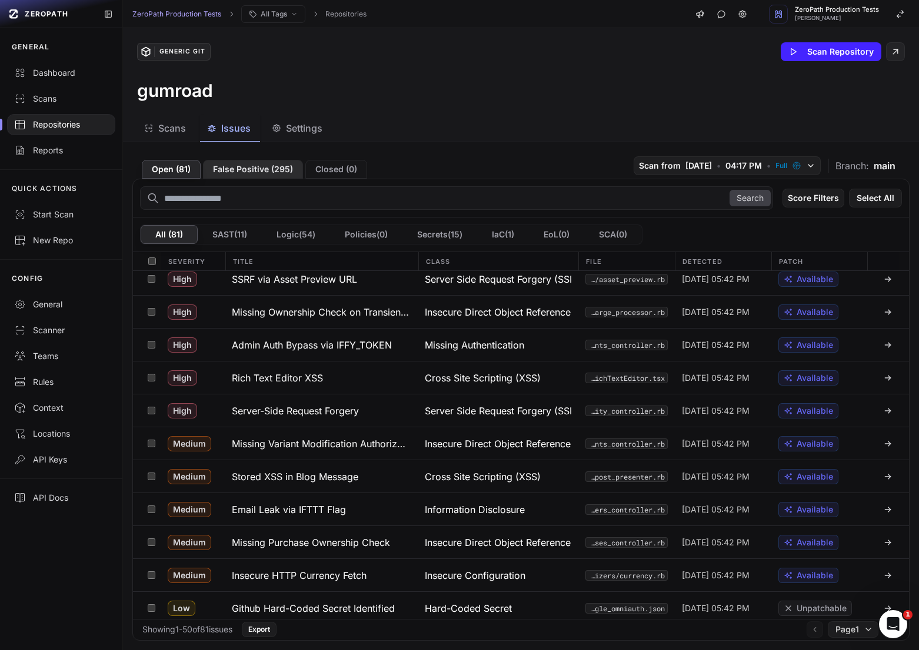
click at [257, 162] on button "False Positive ( 295 )" at bounding box center [253, 169] width 100 height 19
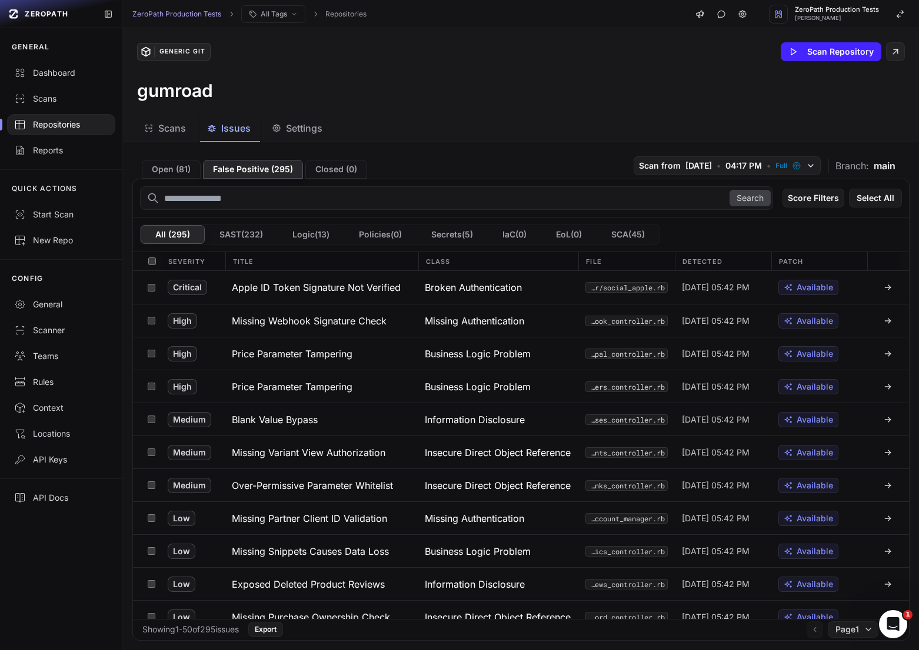
click at [43, 112] on div at bounding box center [61, 125] width 122 height 26
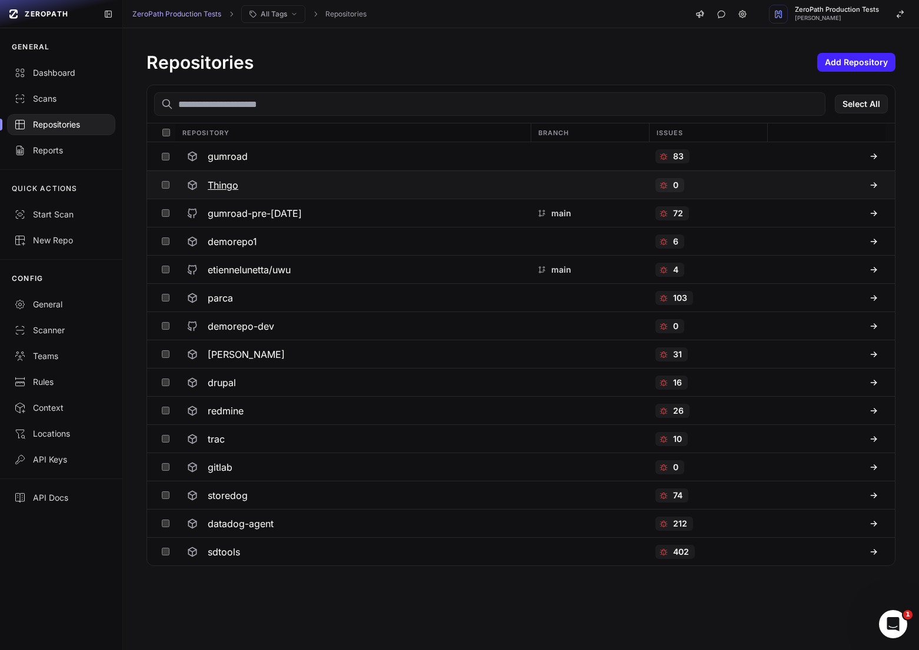
click at [231, 189] on h3 "Thingo" at bounding box center [223, 185] width 31 height 14
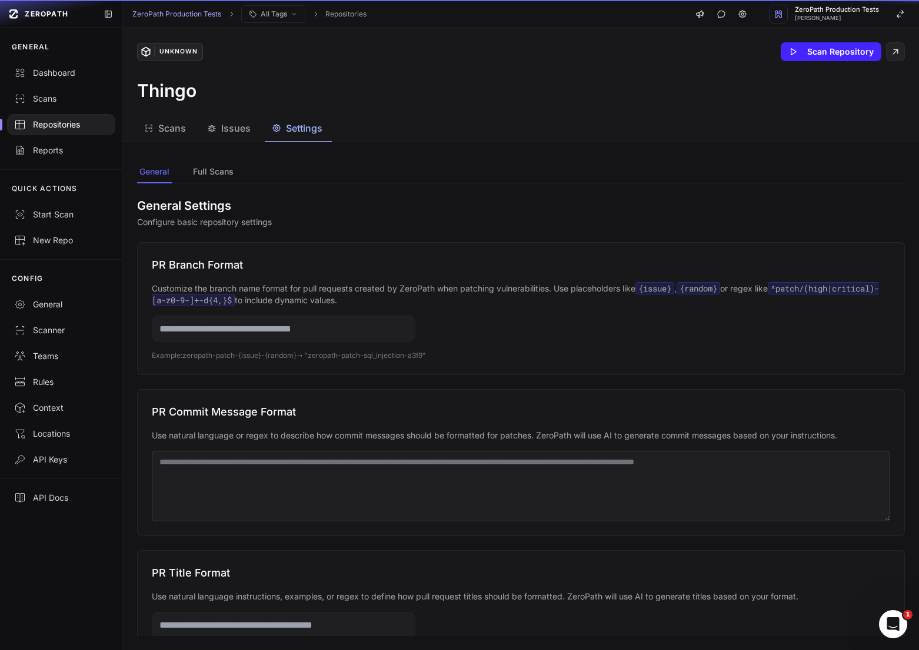
click at [300, 130] on span "Settings" at bounding box center [304, 128] width 36 height 14
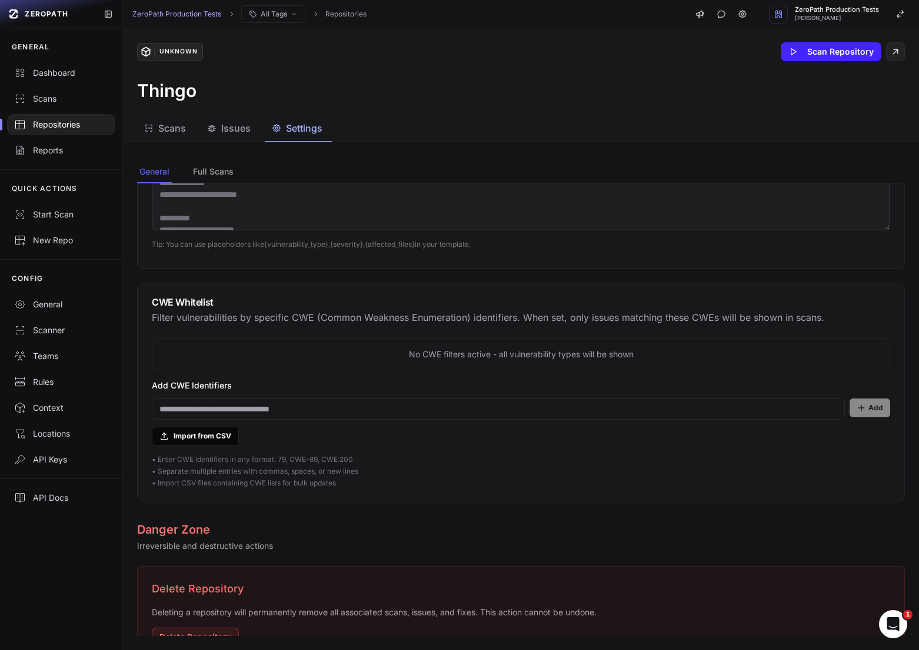
scroll to position [632, 0]
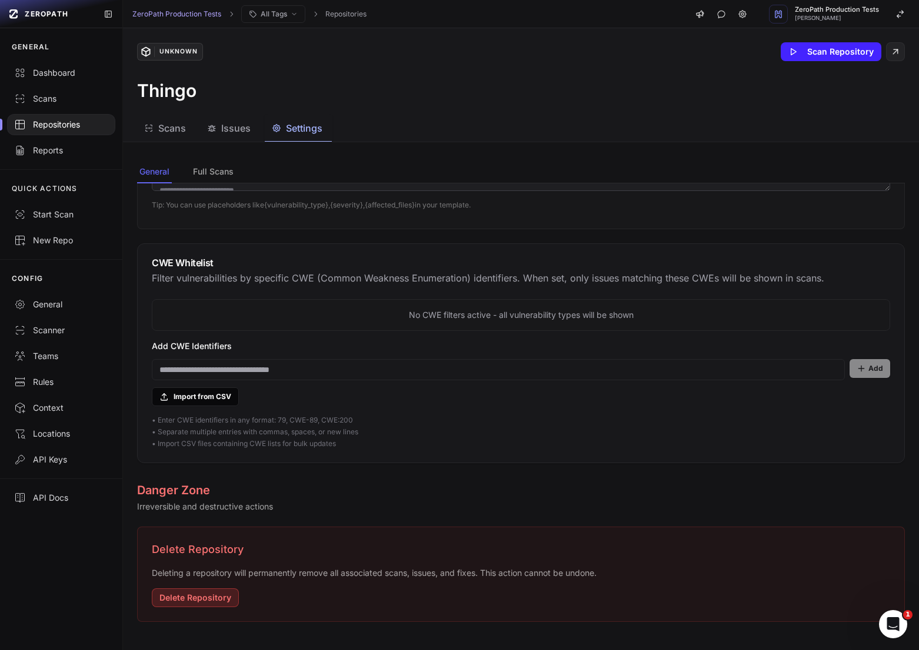
click at [189, 602] on button "Delete Repository" at bounding box center [195, 598] width 87 height 19
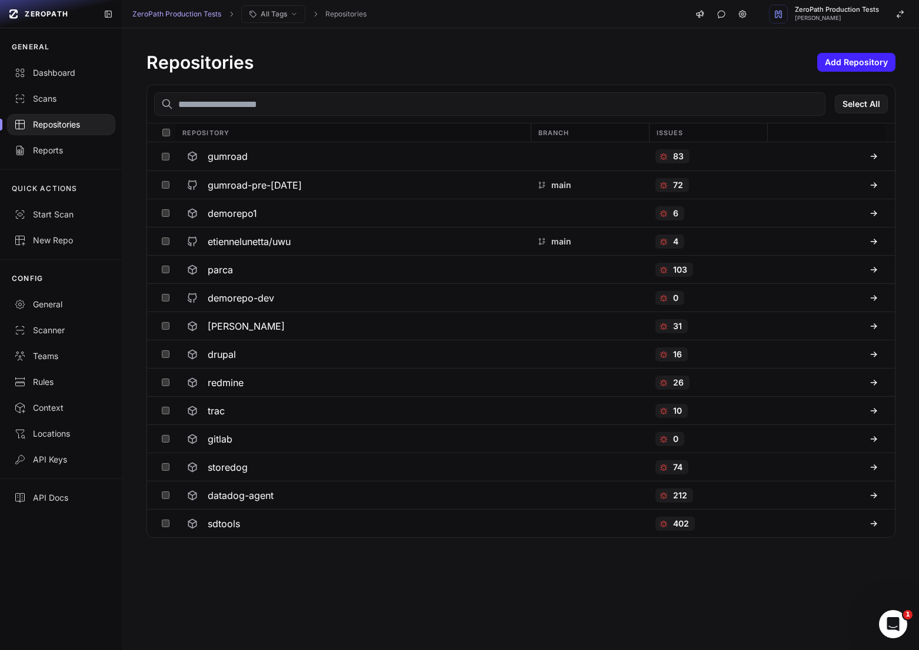
click at [66, 127] on div "Repositories" at bounding box center [61, 125] width 94 height 12
click at [264, 265] on div "parca" at bounding box center [352, 269] width 341 height 21
click at [228, 329] on h3 "[PERSON_NAME]" at bounding box center [246, 326] width 77 height 14
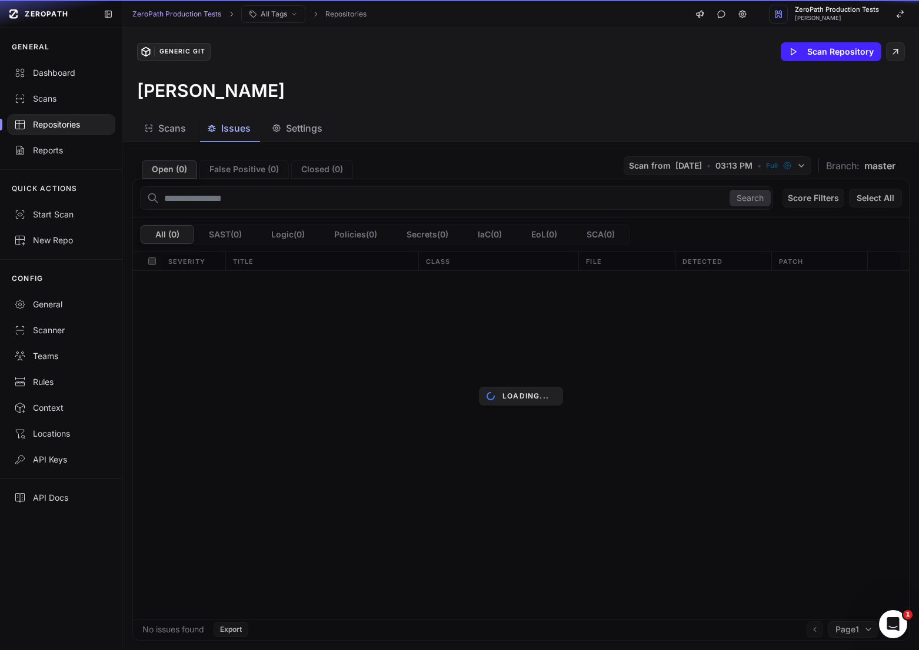
click at [216, 137] on button "Issues" at bounding box center [230, 128] width 60 height 26
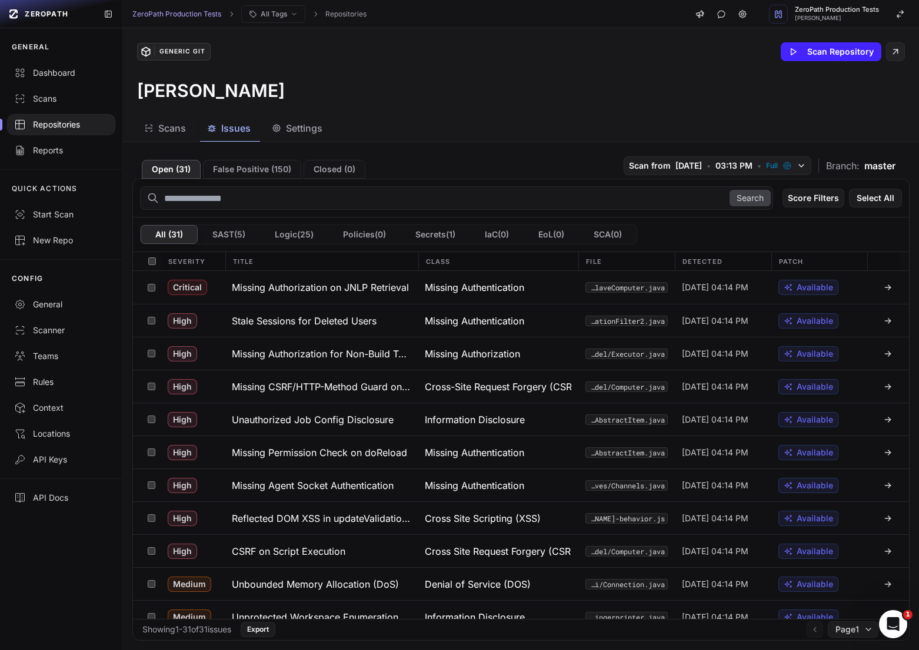
click at [144, 127] on icon "button" at bounding box center [148, 127] width 9 height 9
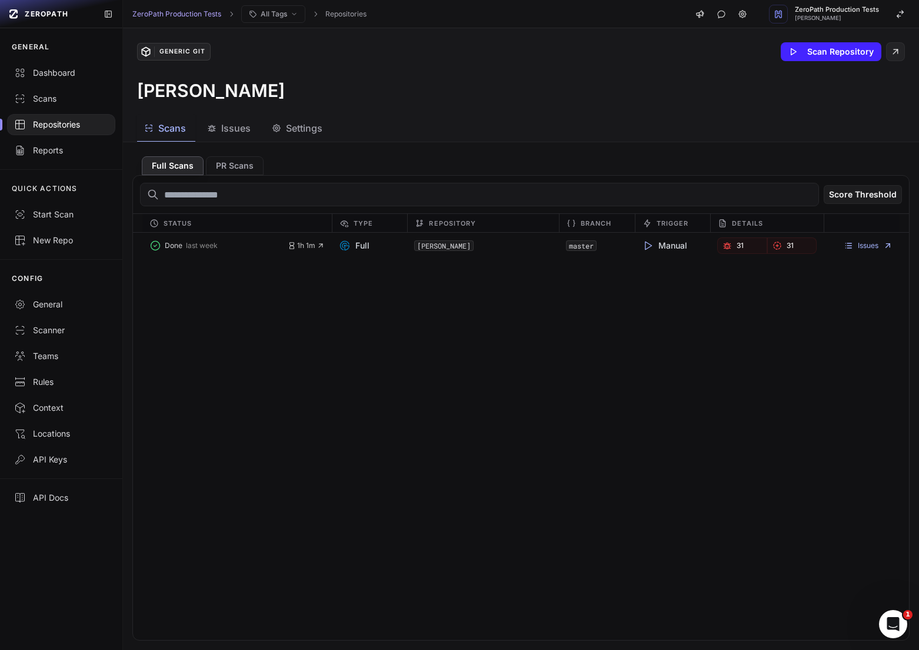
click at [209, 131] on icon "button" at bounding box center [211, 127] width 9 height 9
click at [146, 123] on div "Scans" at bounding box center [165, 128] width 42 height 14
click at [94, 123] on div "Repositories" at bounding box center [61, 125] width 94 height 12
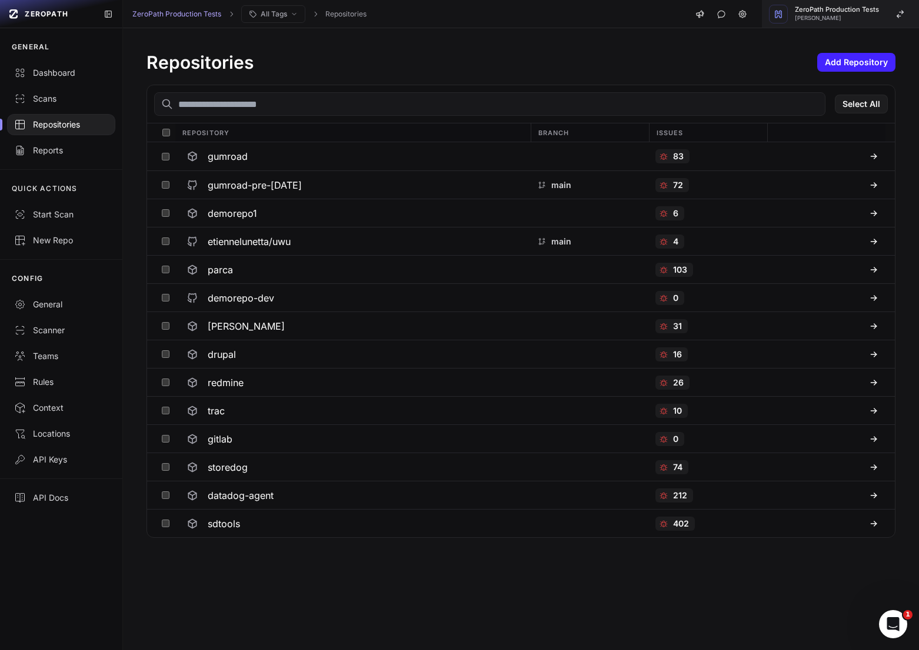
click at [886, 21] on button "ZeroPath Production Tests [PERSON_NAME]" at bounding box center [840, 14] width 157 height 28
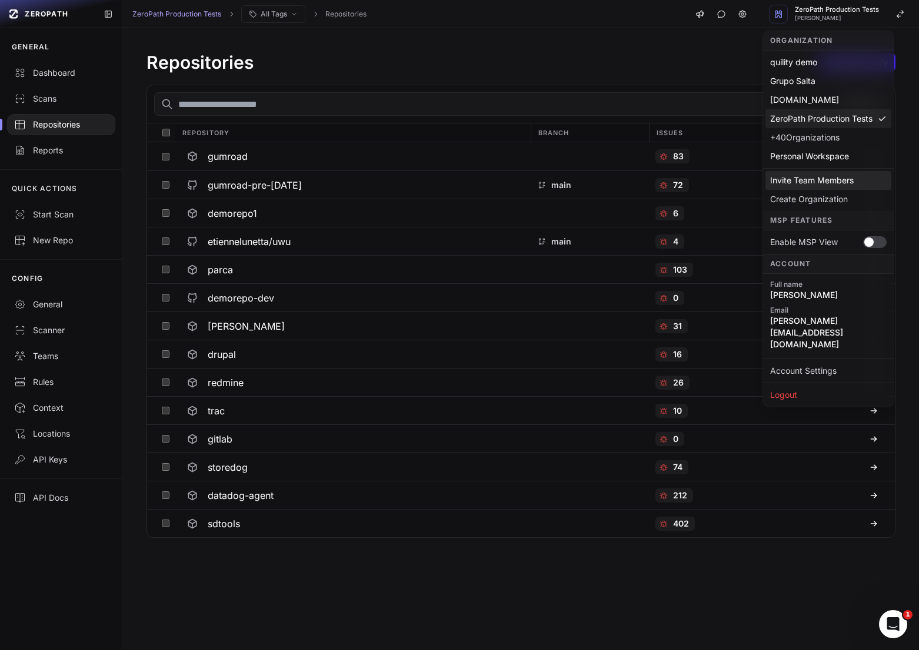
click at [819, 178] on div "Invite Team Members" at bounding box center [828, 180] width 126 height 19
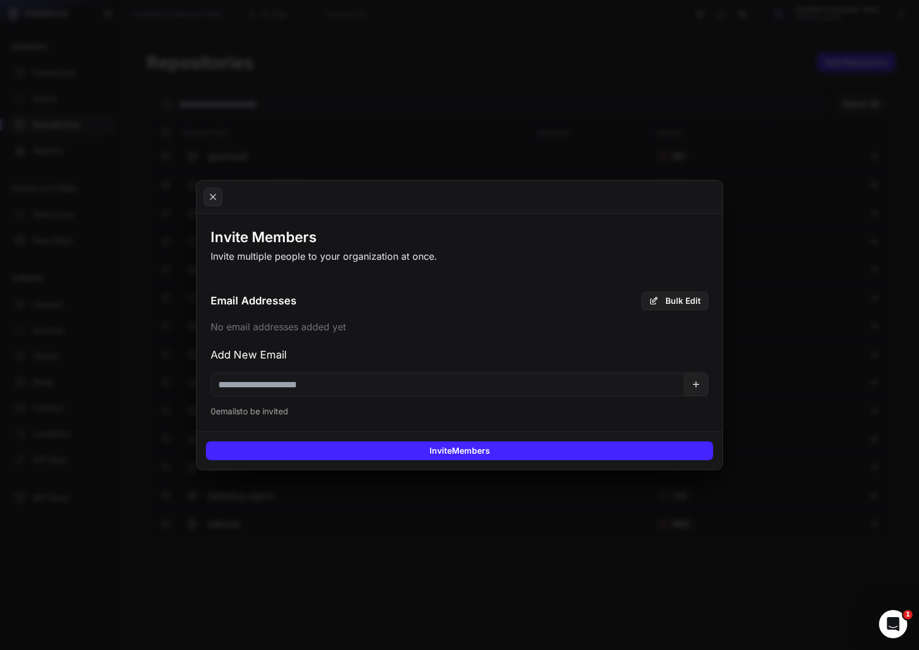
click at [390, 381] on input "email" at bounding box center [447, 385] width 473 height 24
click at [284, 386] on input "email" at bounding box center [447, 385] width 473 height 24
type input "**********"
click at [278, 328] on span "No email addresses added yet" at bounding box center [278, 329] width 135 height 18
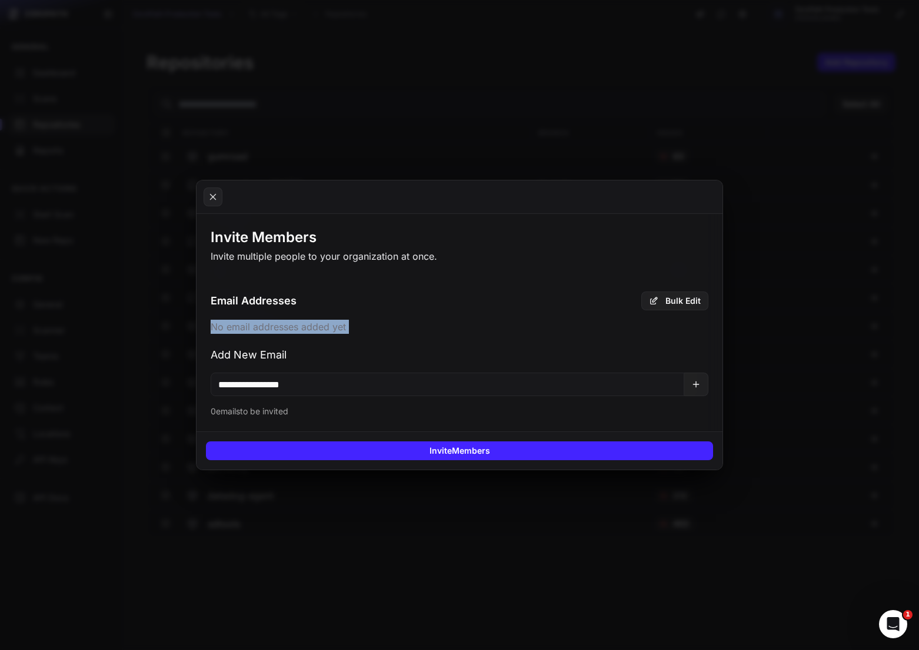
click at [278, 328] on span "No email addresses added yet" at bounding box center [278, 329] width 135 height 18
click at [310, 328] on span "No email addresses added yet" at bounding box center [278, 329] width 135 height 18
click at [326, 328] on span "No email addresses added yet" at bounding box center [278, 329] width 135 height 18
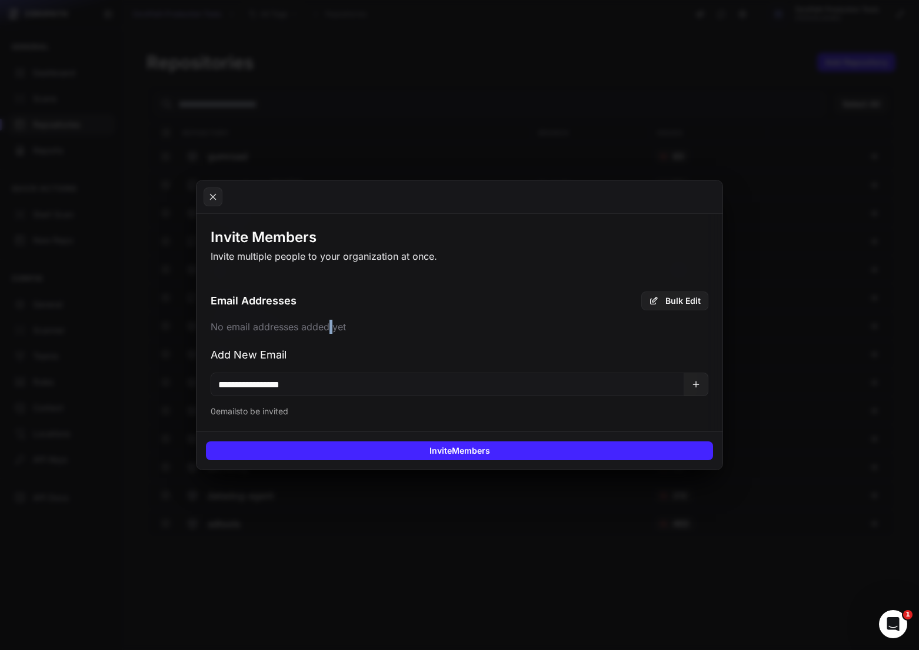
click at [326, 328] on span "No email addresses added yet" at bounding box center [278, 329] width 135 height 18
click at [313, 328] on span "No email addresses added yet" at bounding box center [278, 329] width 135 height 18
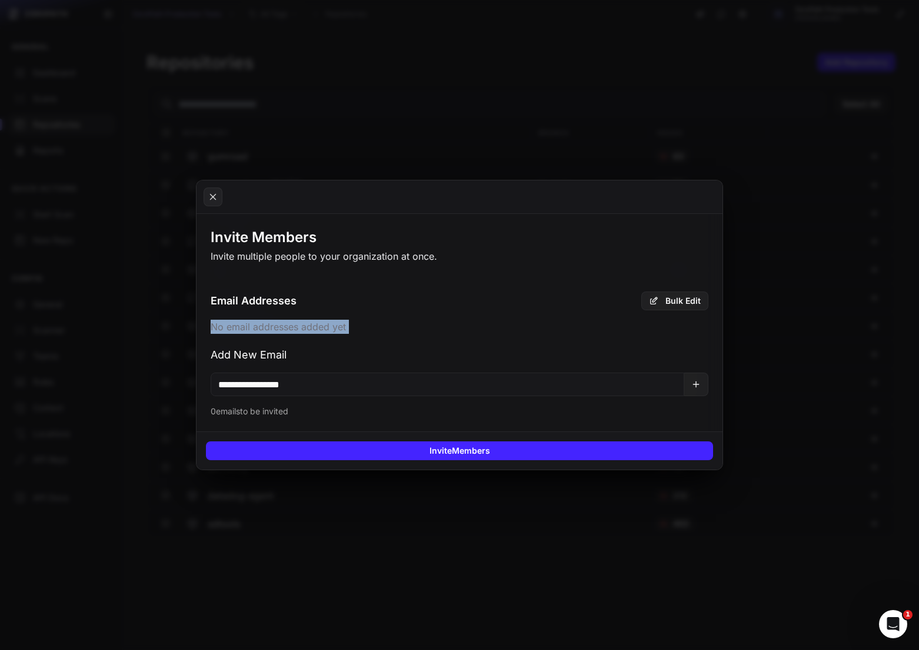
click at [333, 328] on span "No email addresses added yet" at bounding box center [278, 329] width 135 height 18
click at [299, 328] on span "No email addresses added yet" at bounding box center [278, 329] width 135 height 18
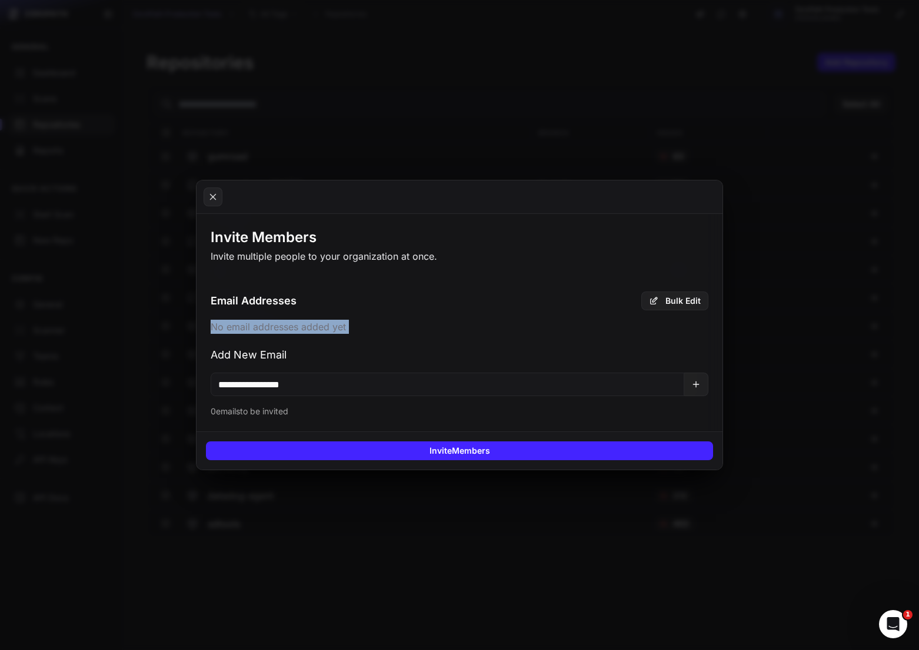
click at [299, 328] on span "No email addresses added yet" at bounding box center [278, 329] width 135 height 18
click at [332, 328] on span "No email addresses added yet" at bounding box center [278, 329] width 135 height 18
click at [292, 328] on span "No email addresses added yet" at bounding box center [278, 329] width 135 height 18
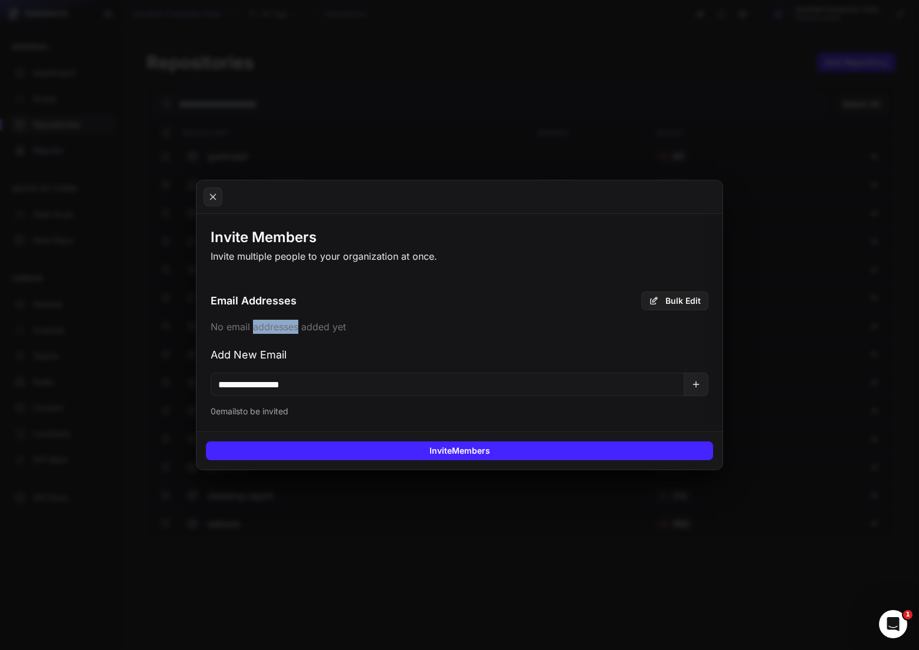
click at [292, 328] on span "No email addresses added yet" at bounding box center [278, 329] width 135 height 18
click at [692, 383] on icon at bounding box center [695, 384] width 9 height 9
click at [458, 329] on icon at bounding box center [461, 328] width 7 height 7
click at [390, 332] on div "No email addresses added yet" at bounding box center [459, 329] width 497 height 18
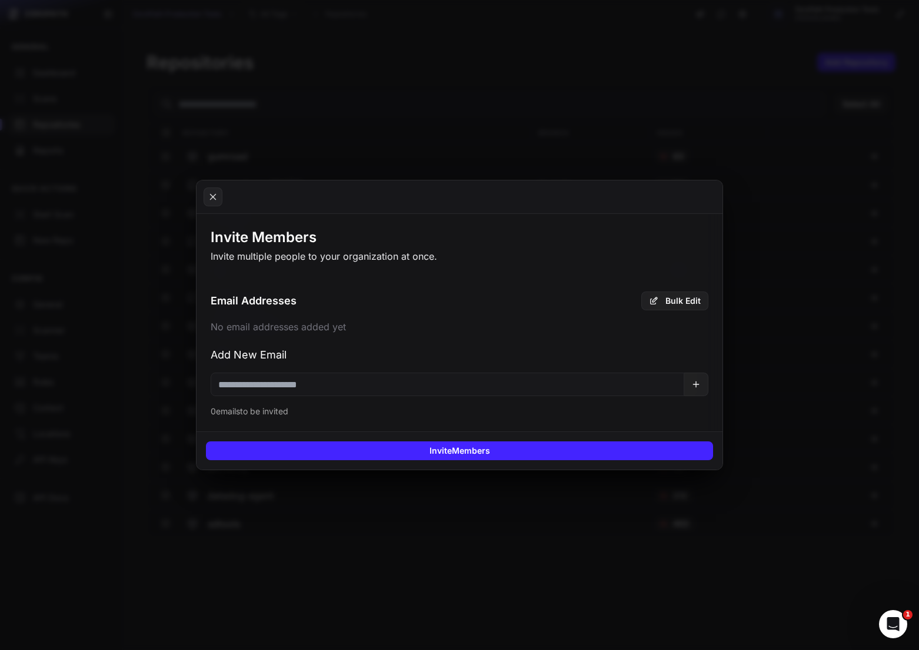
click at [300, 389] on input "email" at bounding box center [447, 385] width 473 height 24
click at [240, 388] on input "**********" at bounding box center [447, 385] width 473 height 24
type input "**********"
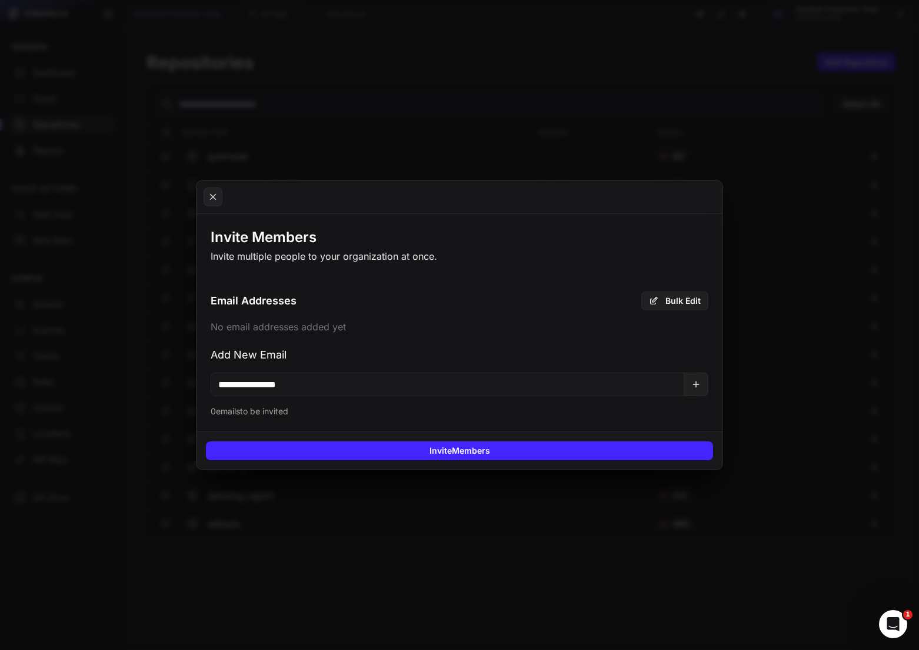
click at [309, 383] on input "**********" at bounding box center [447, 385] width 473 height 24
click at [696, 389] on button at bounding box center [696, 385] width 24 height 24
click at [217, 195] on icon at bounding box center [213, 197] width 11 height 14
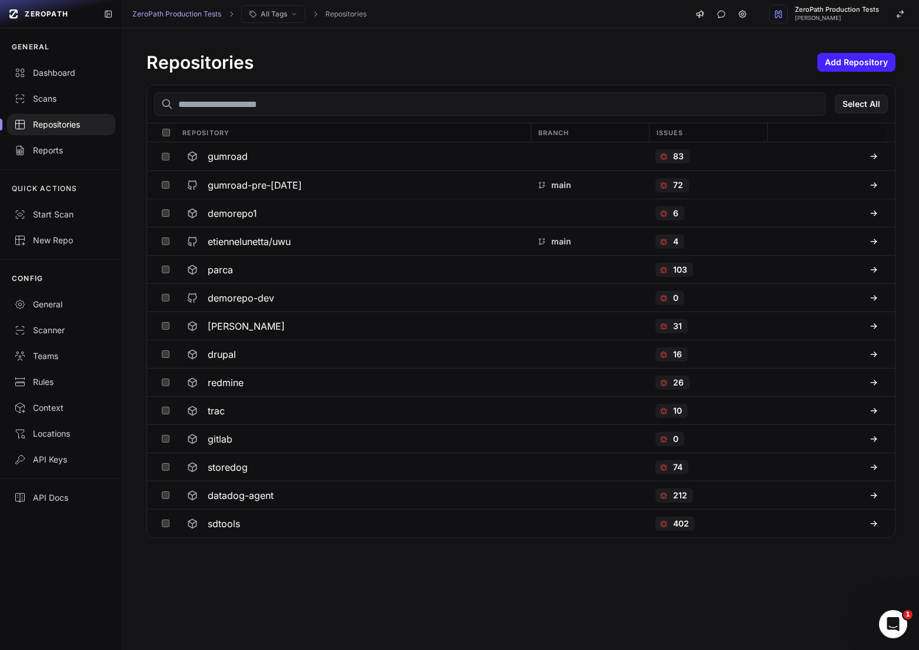
click at [136, 398] on div "Repositories Add Repository Select All Repository Branch Issues gumroad 83 gumr…" at bounding box center [521, 294] width 796 height 533
click at [857, 10] on span "ZeroPath Production Tests" at bounding box center [836, 9] width 84 height 6
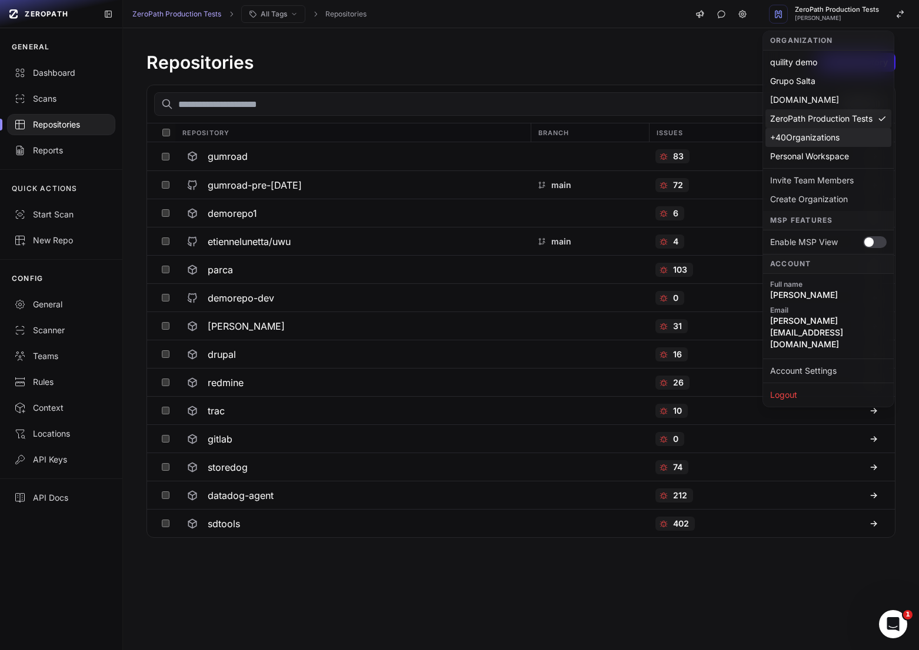
click at [804, 136] on div "+ 40 Organizations" at bounding box center [828, 137] width 126 height 19
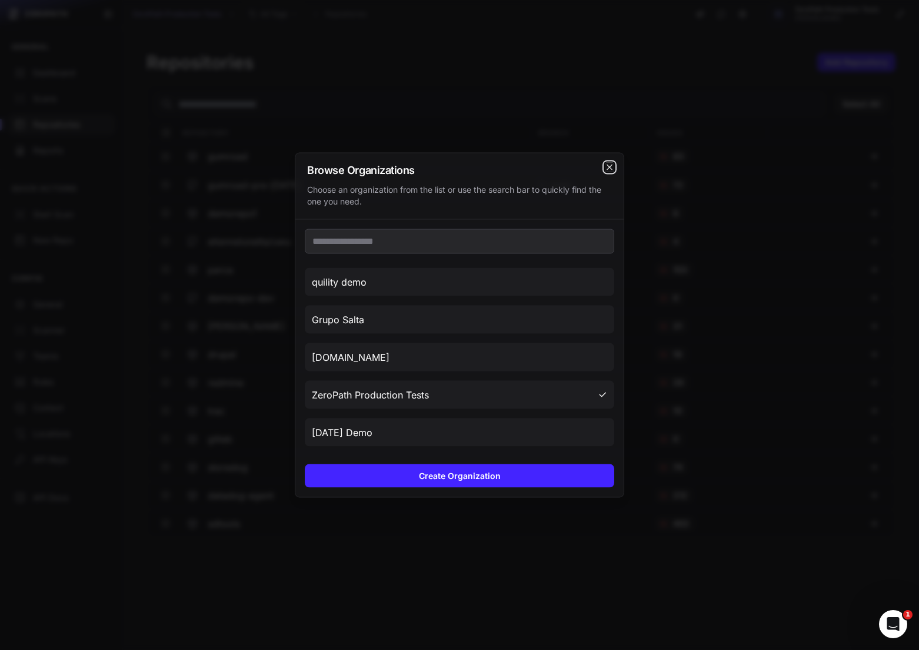
click at [610, 166] on icon "cross 2," at bounding box center [609, 167] width 9 height 9
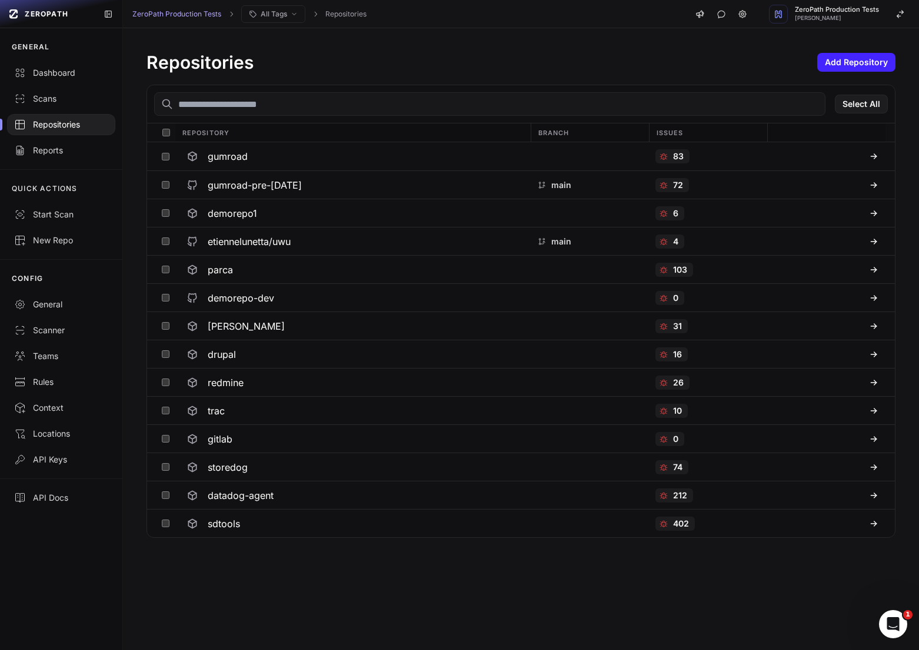
click at [877, 30] on div "Repositories Add Repository Select All Repository Branch Issues gumroad 83 gumr…" at bounding box center [521, 294] width 796 height 533
click at [875, 25] on button "ZeroPath Production Tests [PERSON_NAME]" at bounding box center [840, 14] width 157 height 28
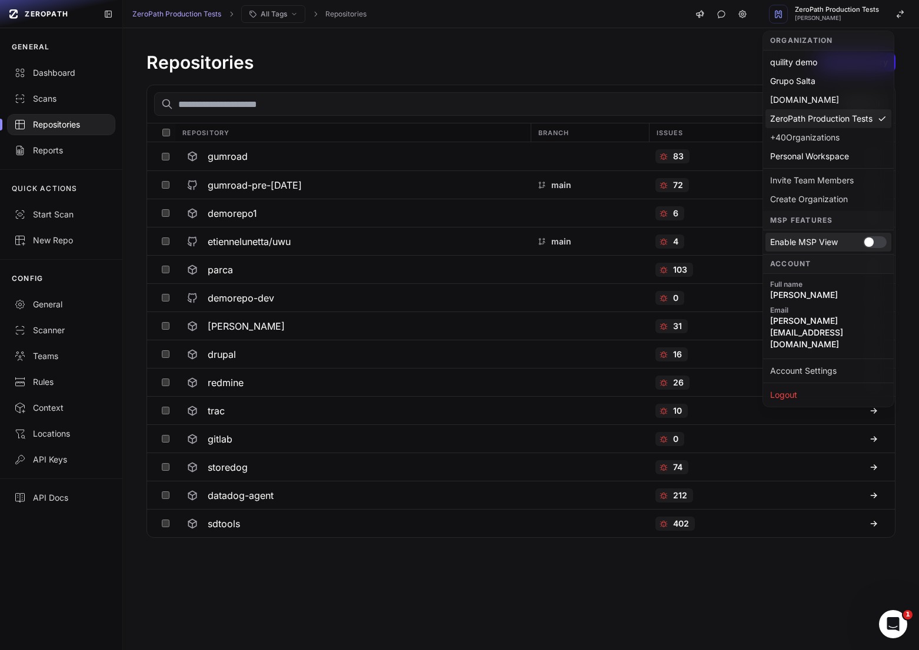
click at [871, 246] on div at bounding box center [875, 242] width 24 height 12
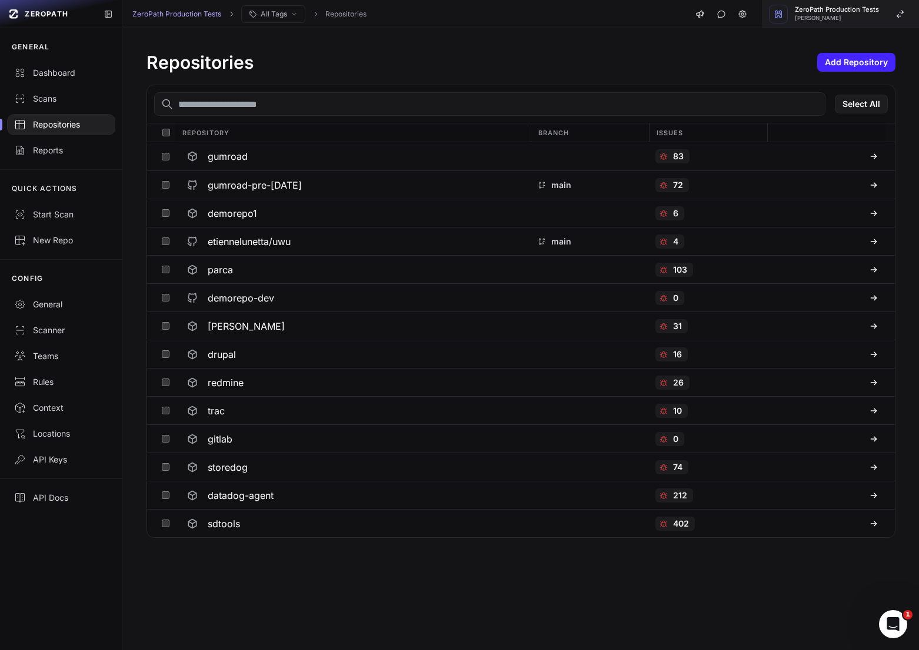
click at [857, 19] on body "ZEROPATH GENERAL Dashboard Scans Repositories Reports QUICK ACTIONS Start Scan …" at bounding box center [459, 325] width 919 height 650
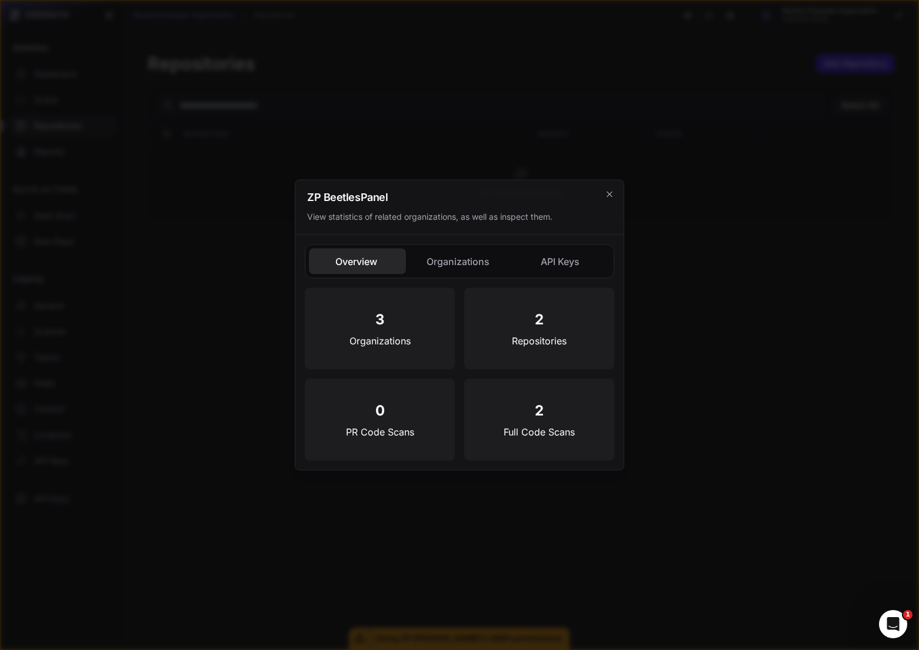
click at [426, 258] on button "Organizations" at bounding box center [458, 262] width 97 height 26
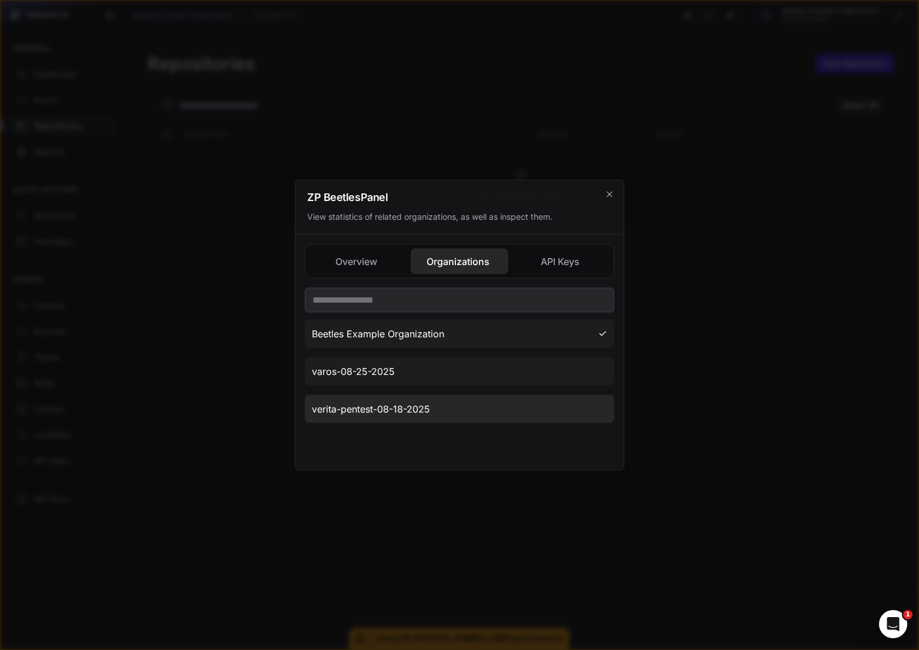
click at [444, 412] on button "verita-pentest-08-18-2025" at bounding box center [459, 409] width 309 height 28
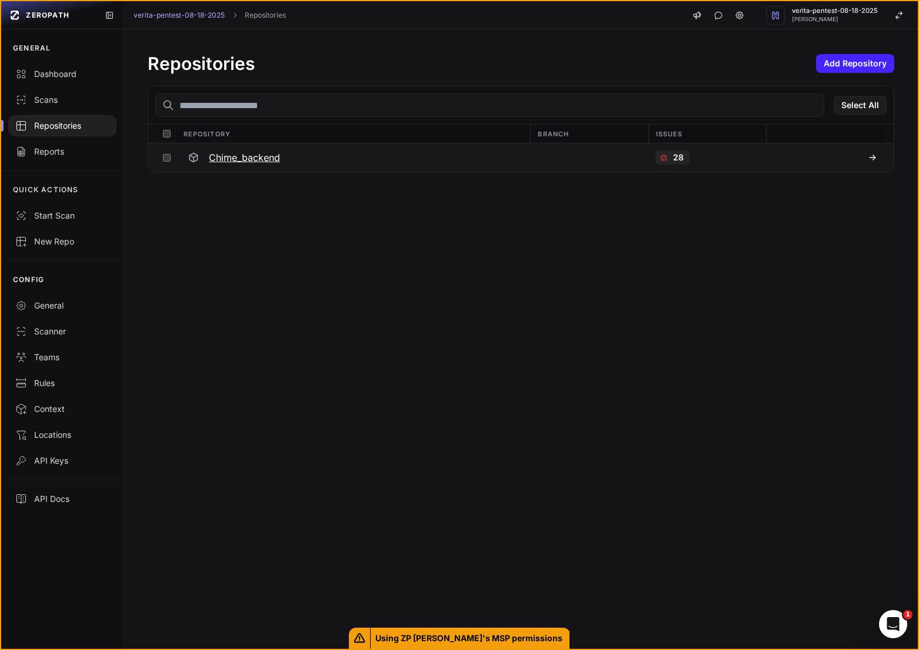
click at [255, 159] on h3 "Chime_backend" at bounding box center [244, 158] width 71 height 14
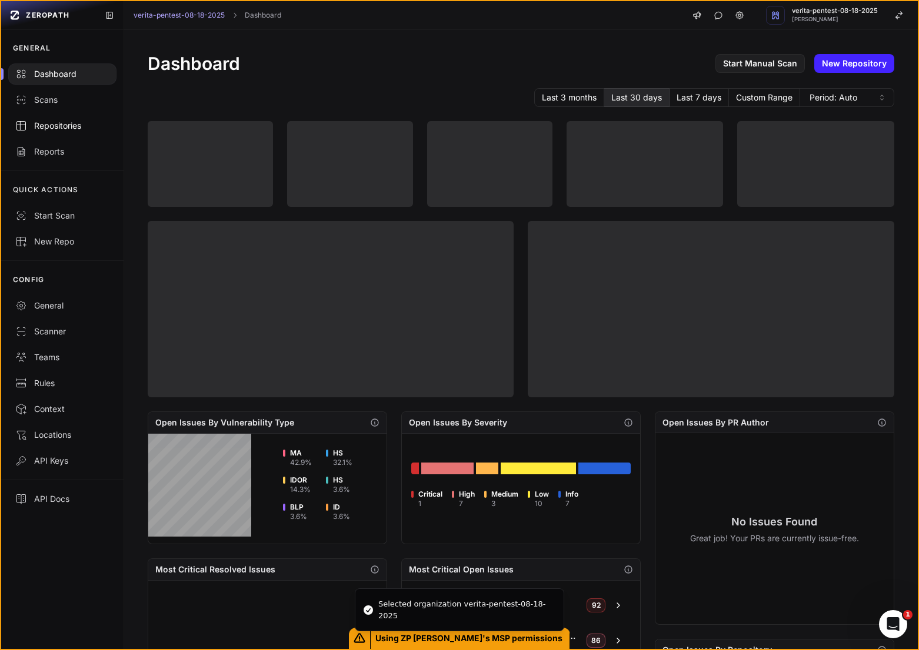
click at [64, 138] on link "Repositories" at bounding box center [62, 126] width 122 height 26
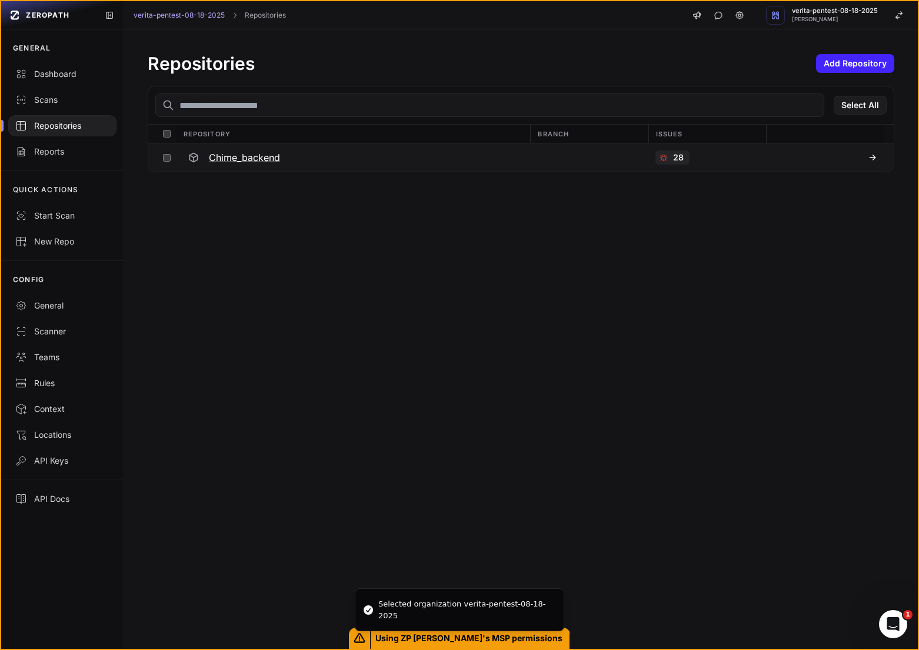
click at [315, 154] on div "Chime_backend" at bounding box center [353, 157] width 340 height 21
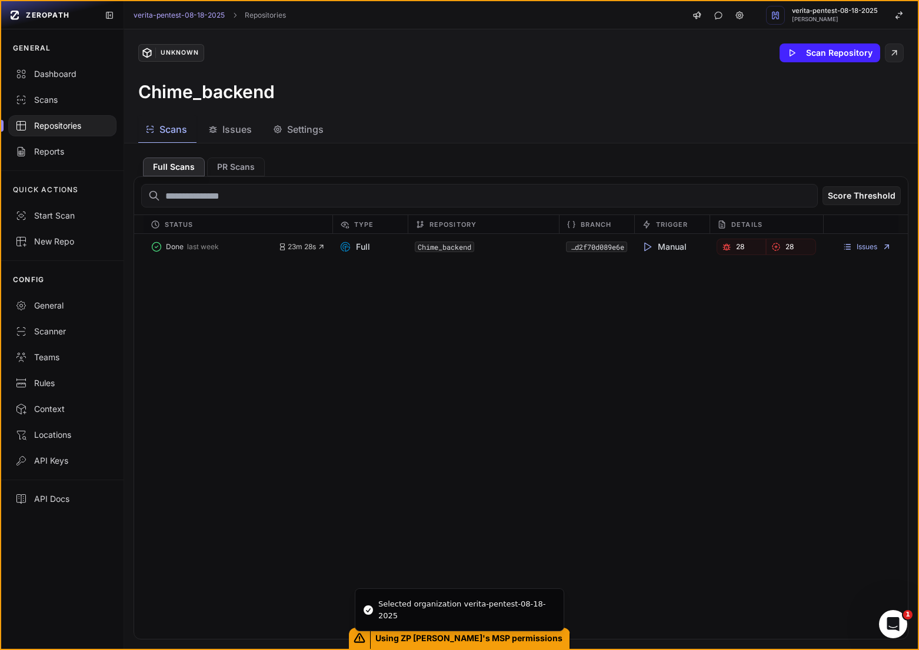
click at [207, 132] on button "Issues" at bounding box center [231, 129] width 60 height 26
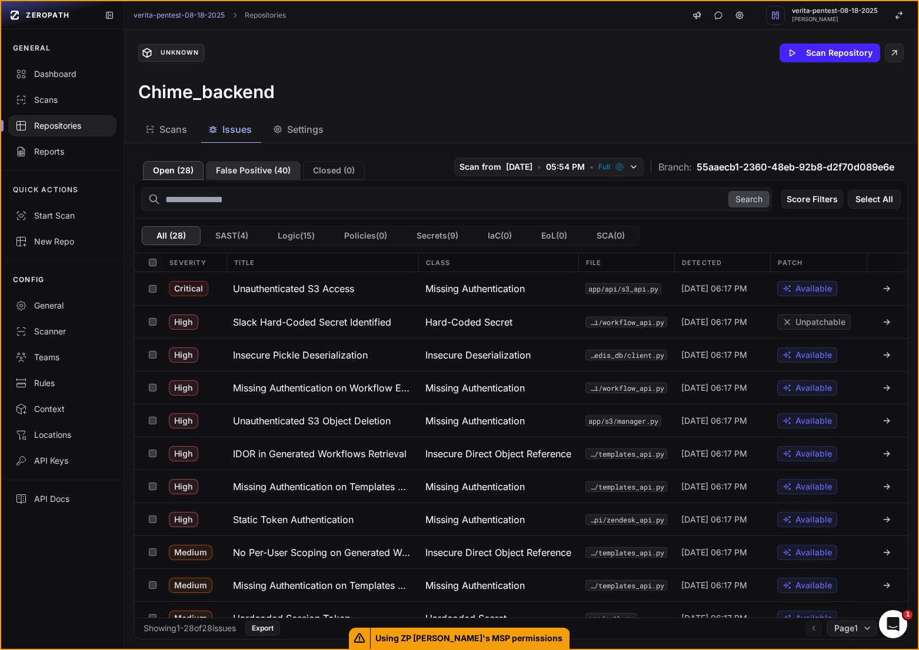
click at [256, 174] on button "False Positive ( 40 )" at bounding box center [253, 170] width 95 height 19
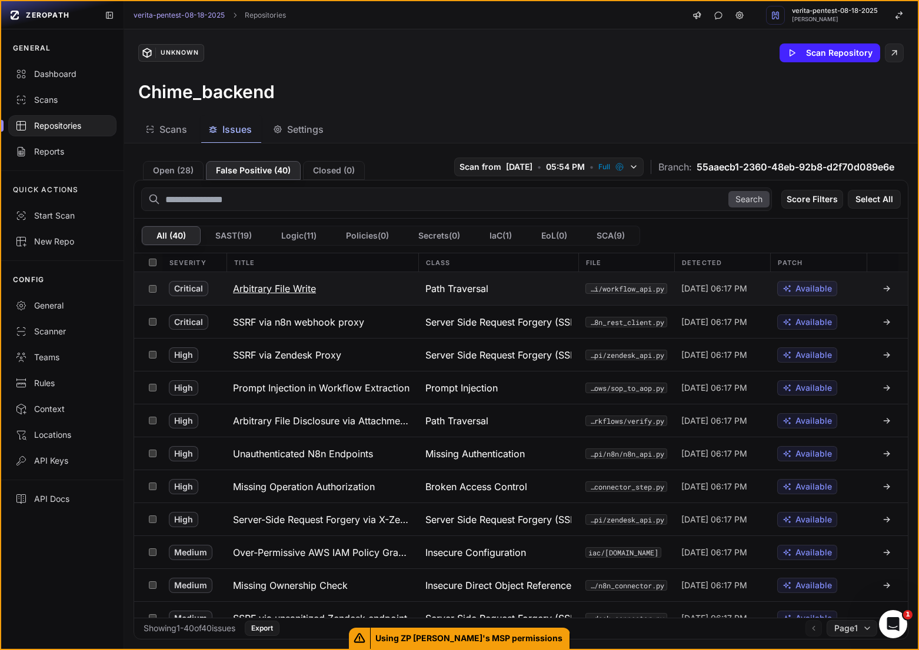
click at [329, 290] on button "Arbitrary File Write" at bounding box center [322, 288] width 192 height 33
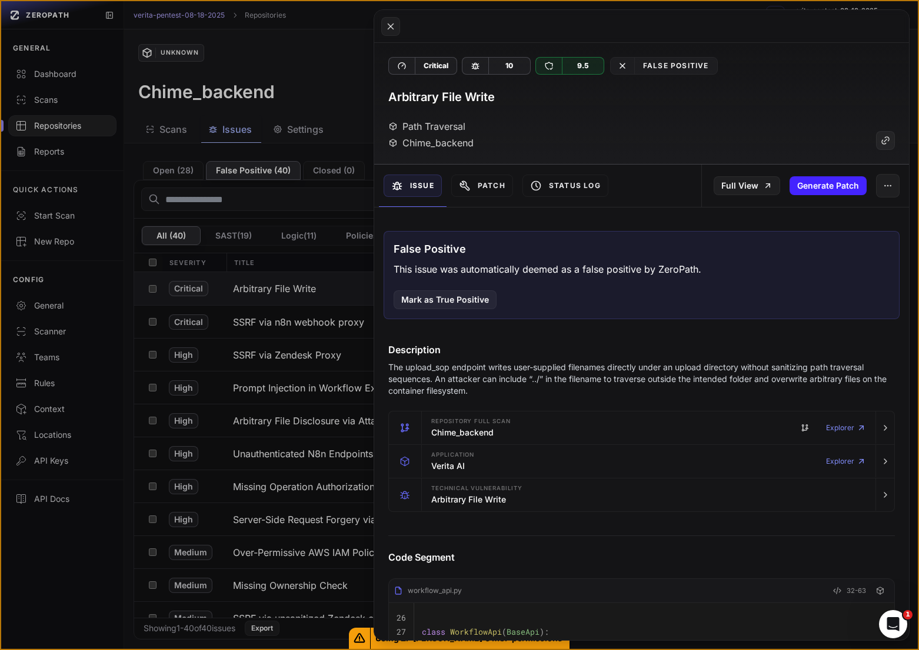
click at [245, 339] on button at bounding box center [459, 325] width 919 height 650
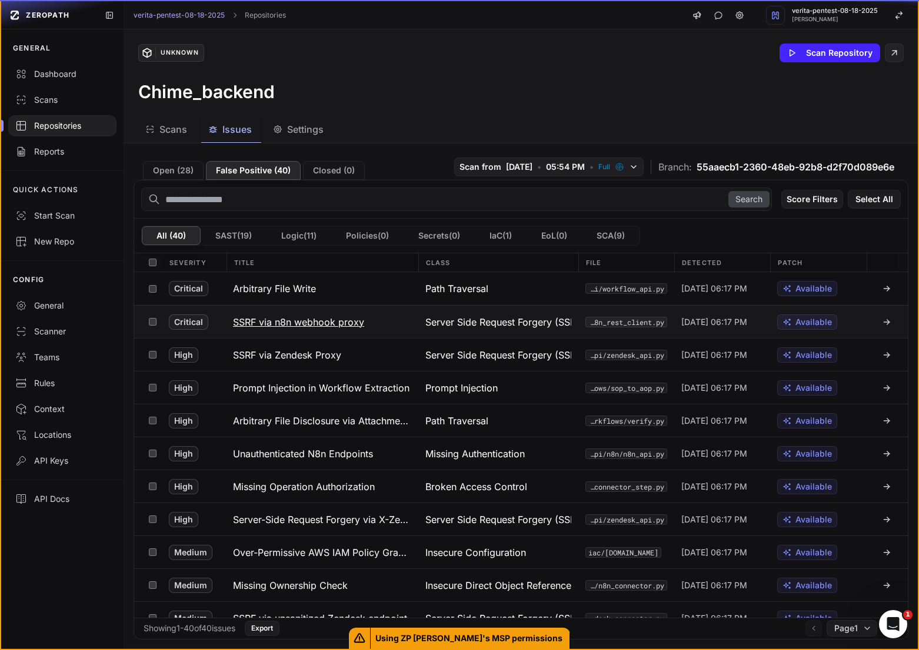
click at [276, 332] on button "SSRF via n8n webhook proxy" at bounding box center [322, 322] width 192 height 32
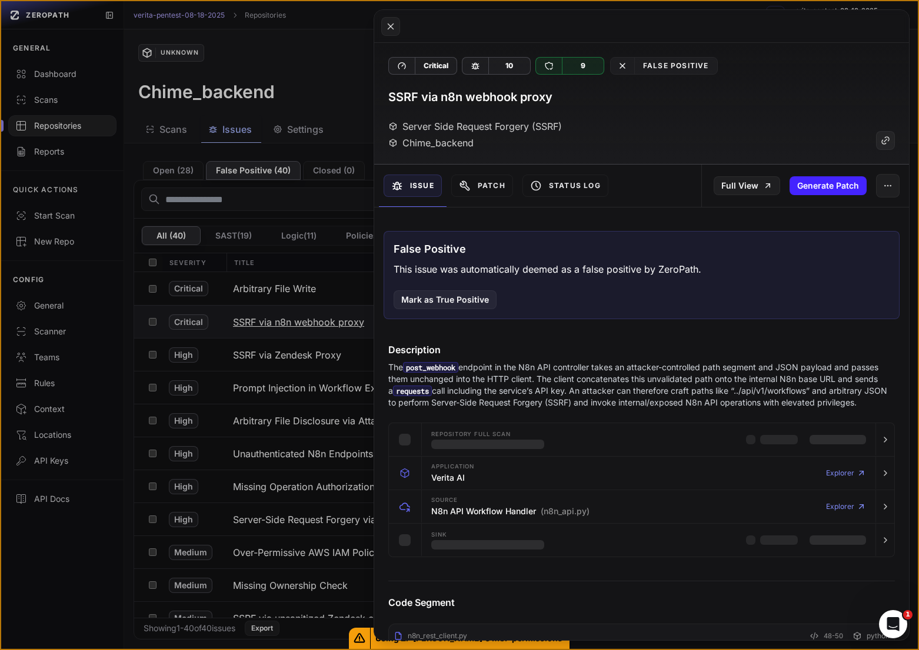
click at [276, 332] on button at bounding box center [459, 325] width 919 height 650
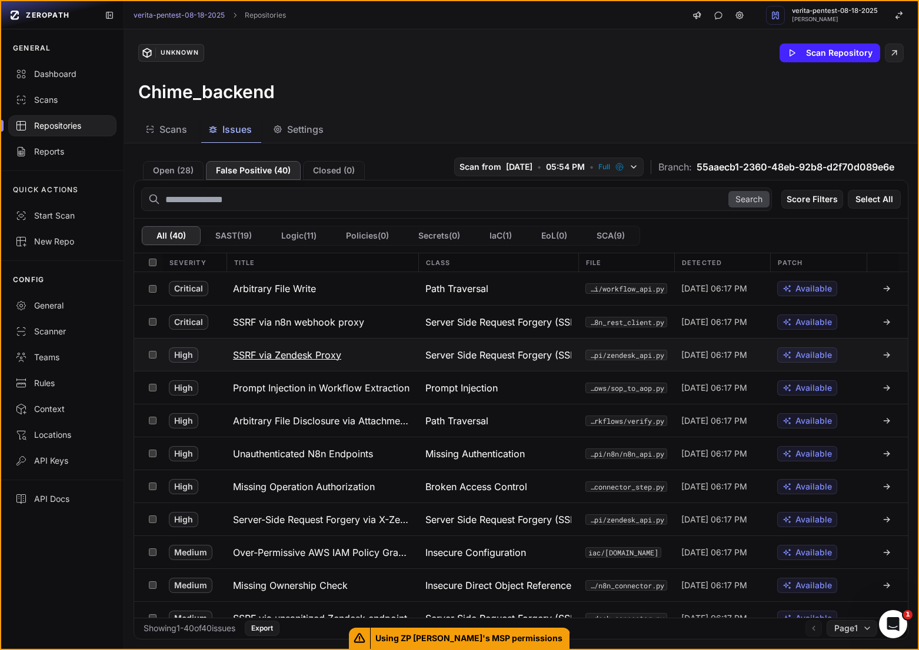
click at [283, 368] on button "SSRF via Zendesk Proxy" at bounding box center [322, 355] width 192 height 32
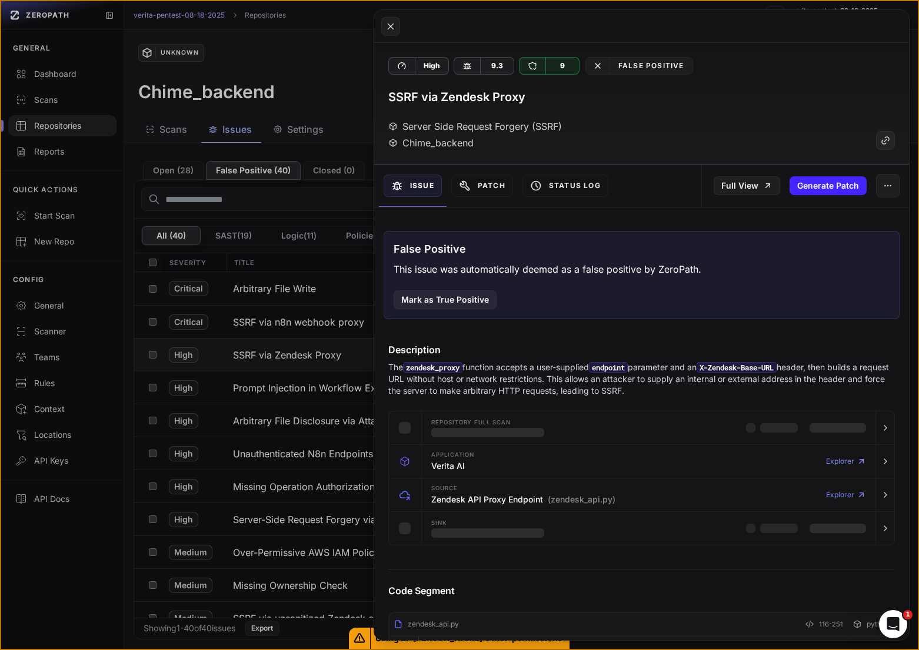
click at [283, 366] on button at bounding box center [459, 325] width 919 height 650
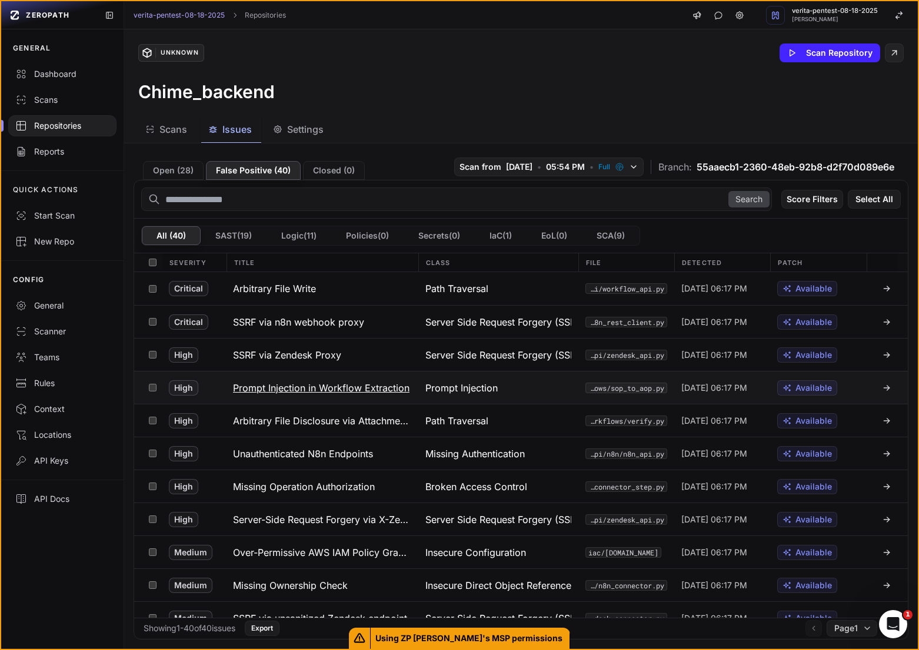
click at [286, 381] on h3 "Prompt Injection in Workflow Extraction" at bounding box center [321, 388] width 176 height 14
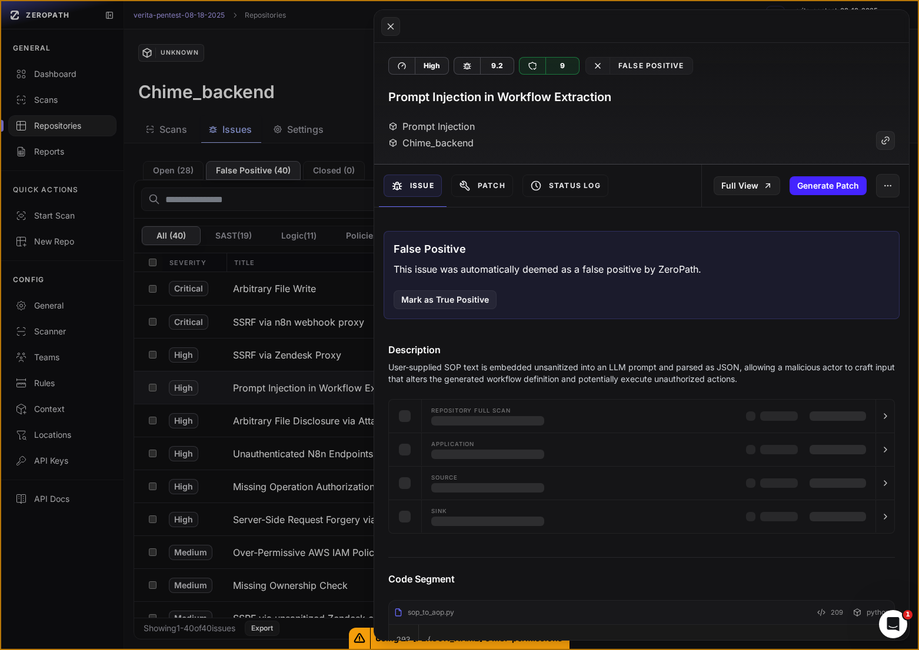
click at [286, 345] on button at bounding box center [459, 325] width 919 height 650
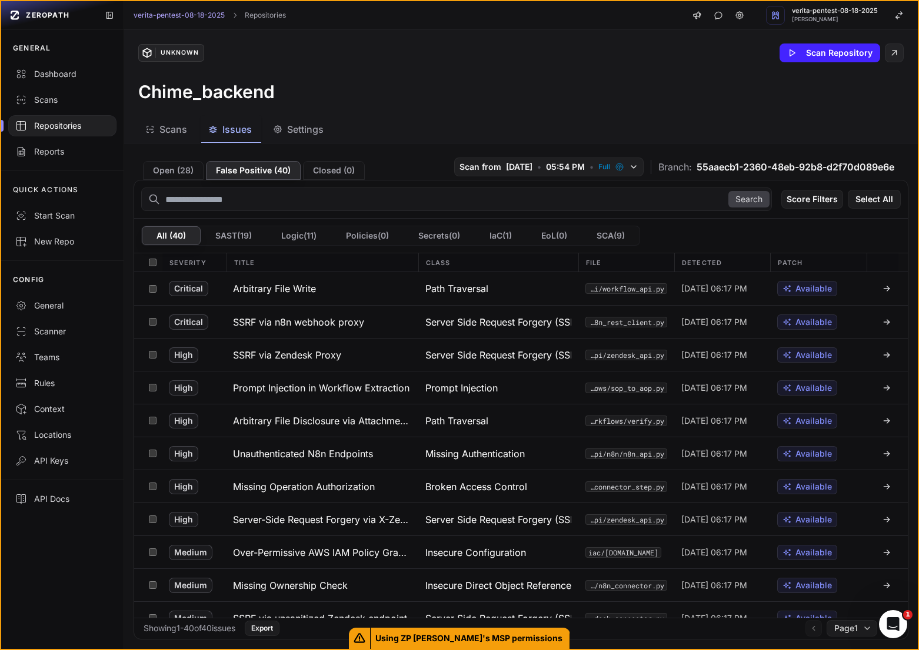
click at [286, 345] on button "SSRF via Zendesk Proxy" at bounding box center [322, 355] width 192 height 32
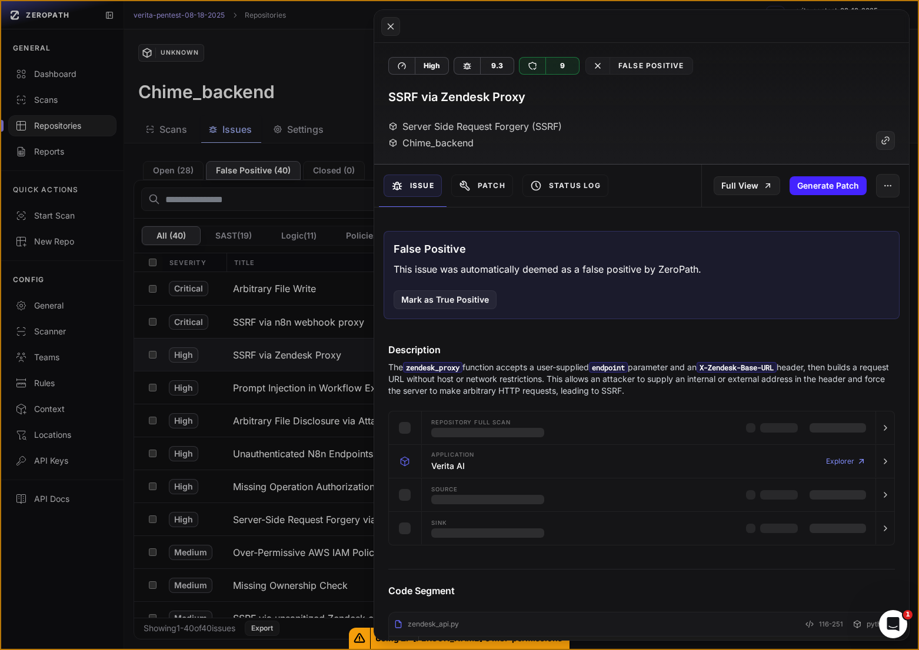
click at [288, 360] on button at bounding box center [459, 325] width 919 height 650
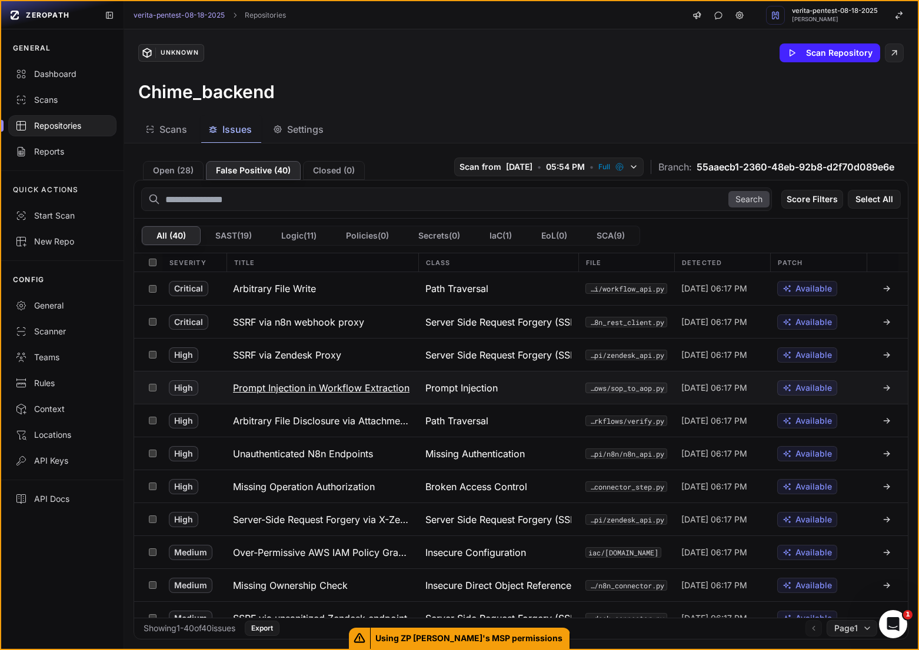
click at [289, 379] on button "Prompt Injection in Workflow Extraction" at bounding box center [322, 388] width 192 height 32
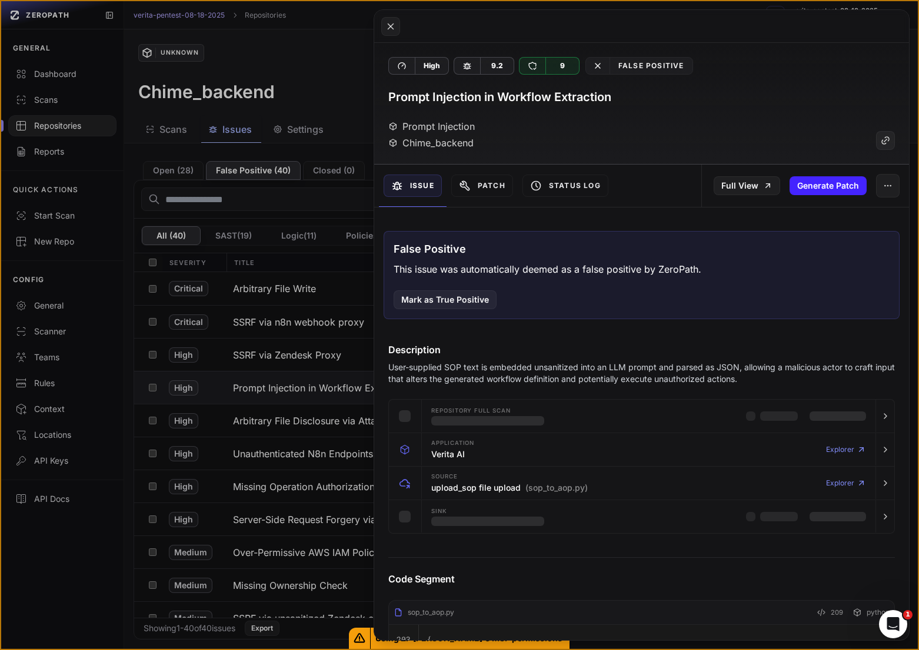
click at [289, 379] on button at bounding box center [459, 325] width 919 height 650
